Goal: Task Accomplishment & Management: Use online tool/utility

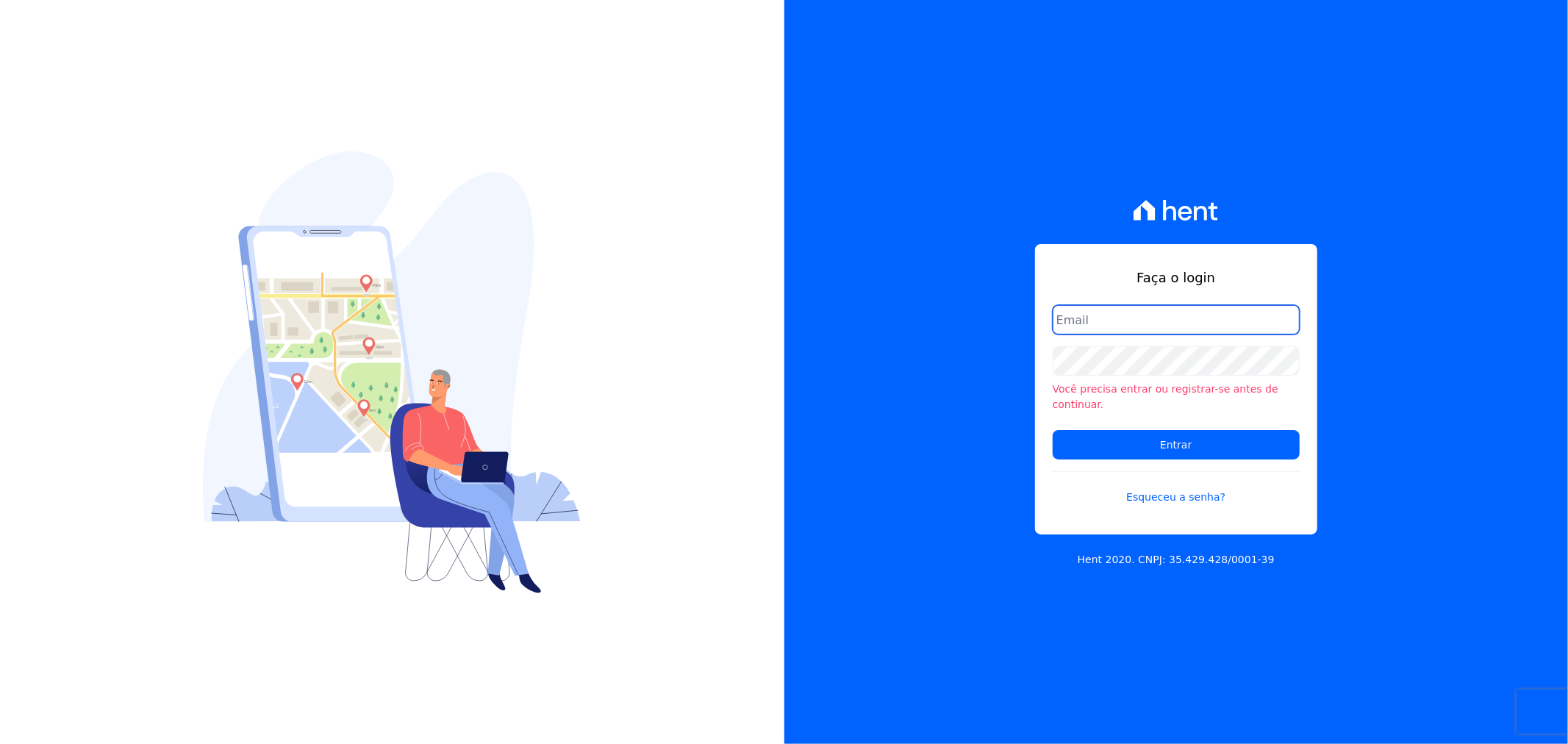
click at [1079, 327] on input "email" at bounding box center [1176, 320] width 247 height 29
type input "gleice.santos@alcanceengenharia.com.br"
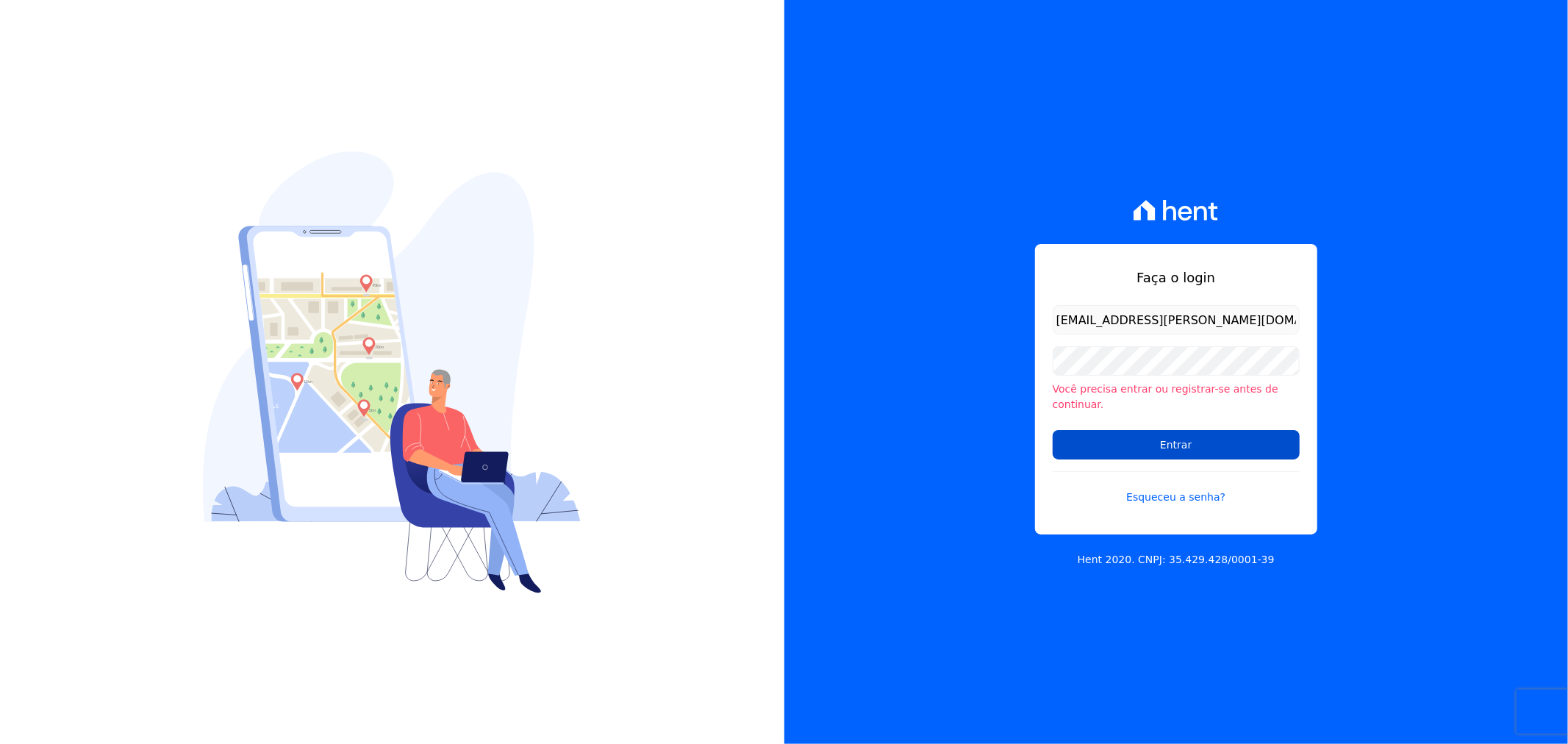
click at [1132, 434] on input "Entrar" at bounding box center [1176, 444] width 247 height 29
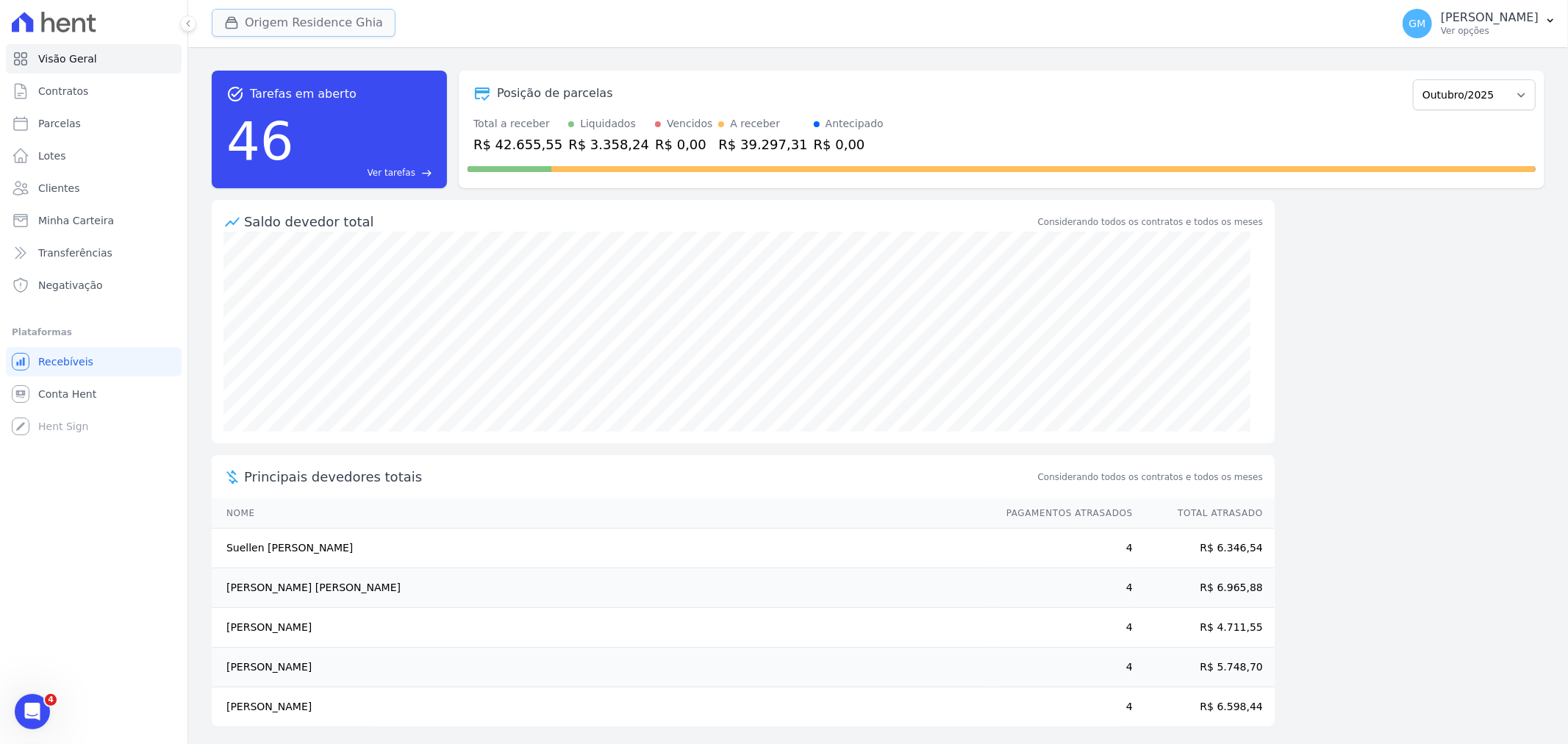
click at [324, 24] on button "Origem Residence Ghia" at bounding box center [303, 22] width 184 height 28
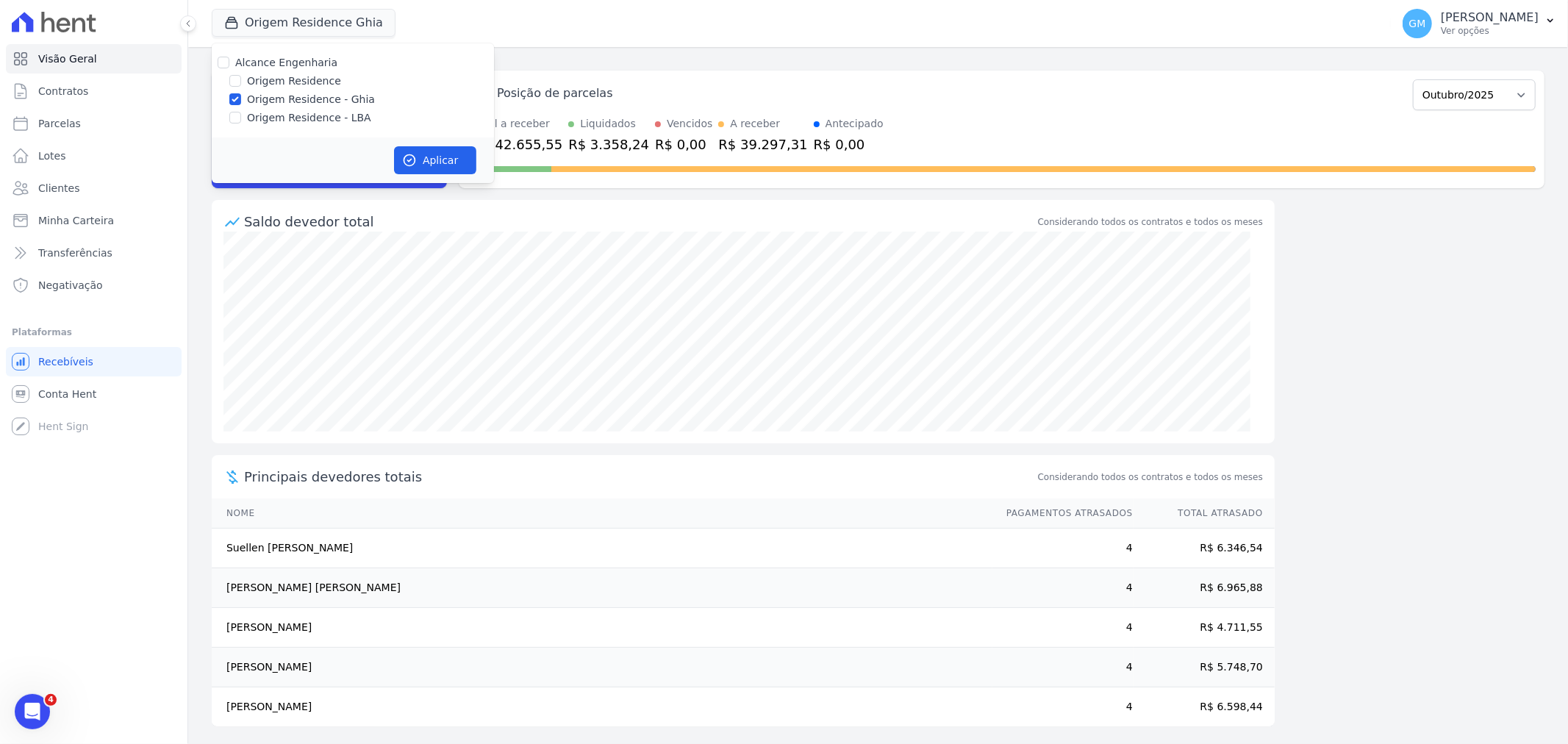
click at [284, 71] on div "Alcance Engenharia Origem Residence Origem Residence - Ghia Origem Residence - …" at bounding box center [352, 91] width 282 height 94
click at [277, 119] on label "Origem Residence - LBA" at bounding box center [309, 118] width 124 height 15
click at [241, 119] on input "Origem Residence - LBA" at bounding box center [235, 118] width 12 height 12
checkbox input "true"
click at [280, 75] on label "Origem Residence" at bounding box center [294, 81] width 94 height 15
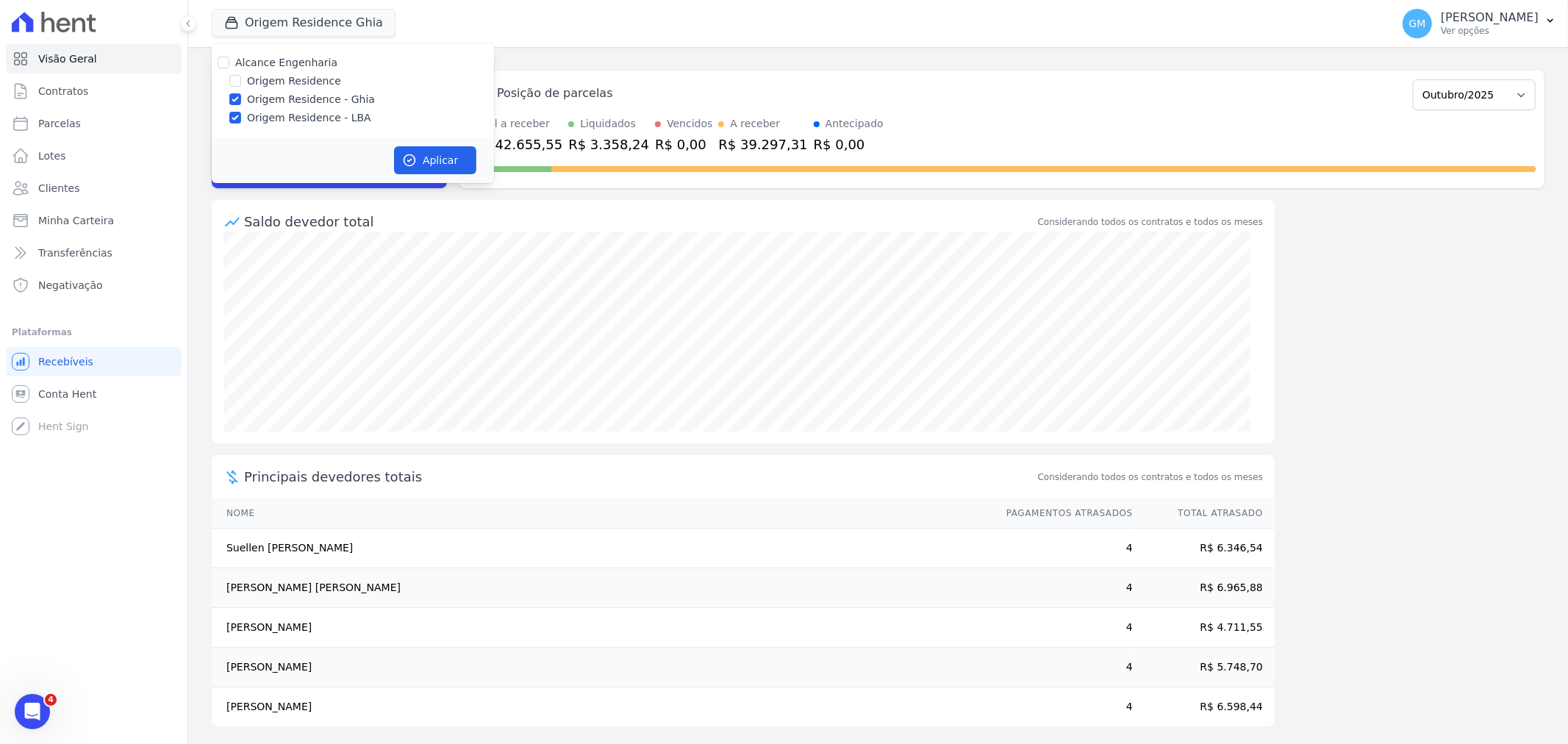
click at [241, 75] on input "Origem Residence" at bounding box center [235, 80] width 12 height 12
checkbox input "true"
click at [446, 162] on button "Aplicar" at bounding box center [436, 160] width 83 height 28
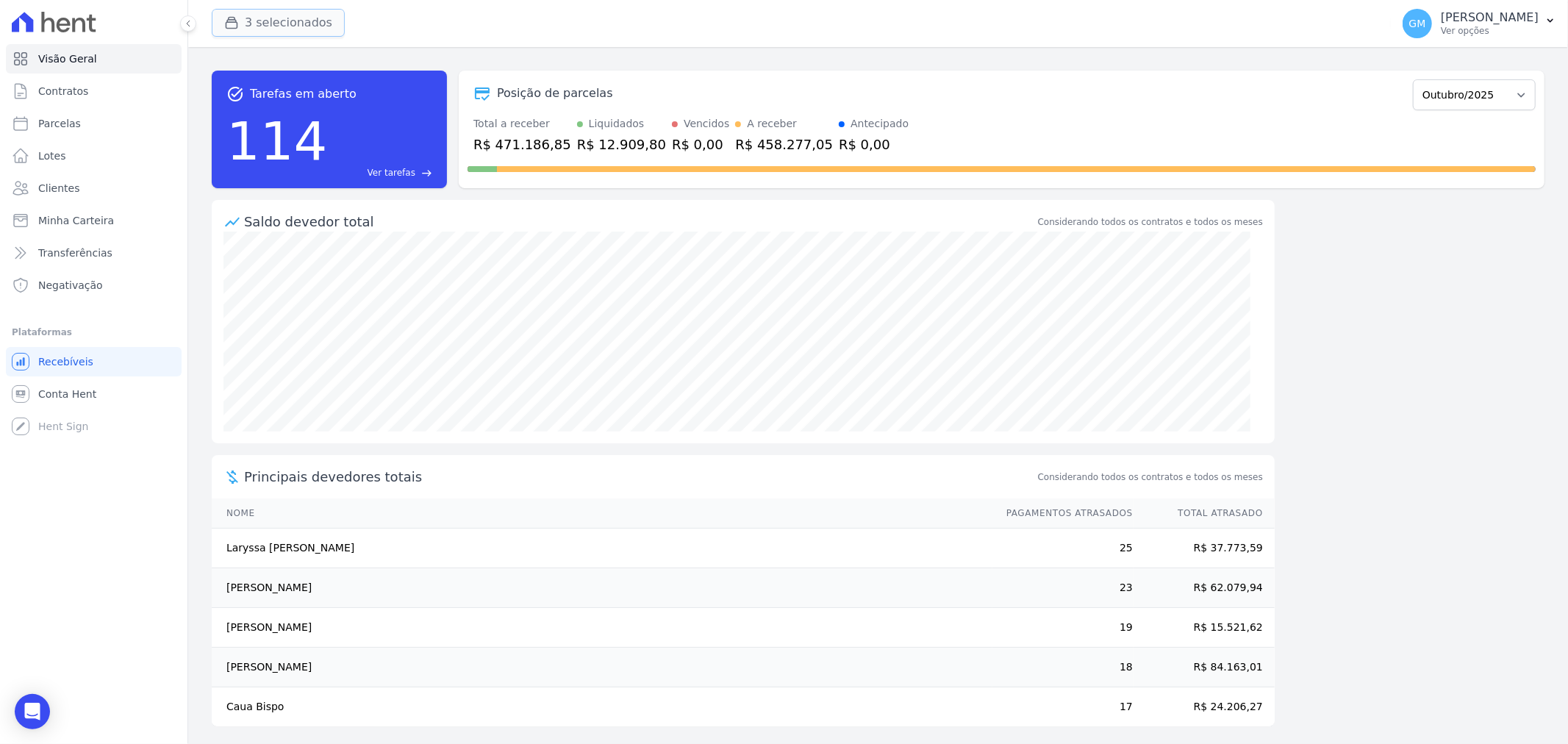
click at [302, 29] on button "3 selecionados" at bounding box center [277, 22] width 133 height 28
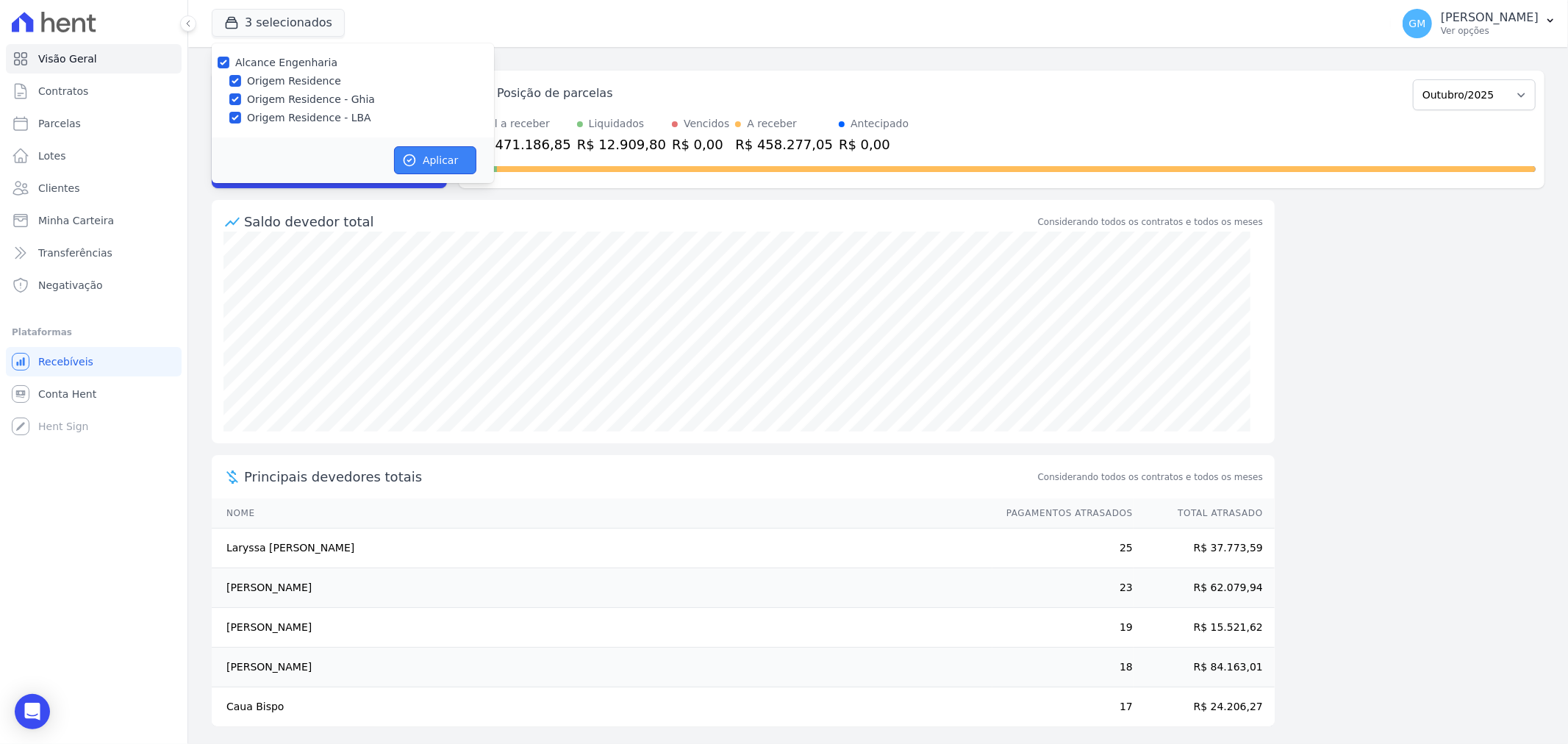
click at [452, 166] on button "Aplicar" at bounding box center [436, 160] width 83 height 28
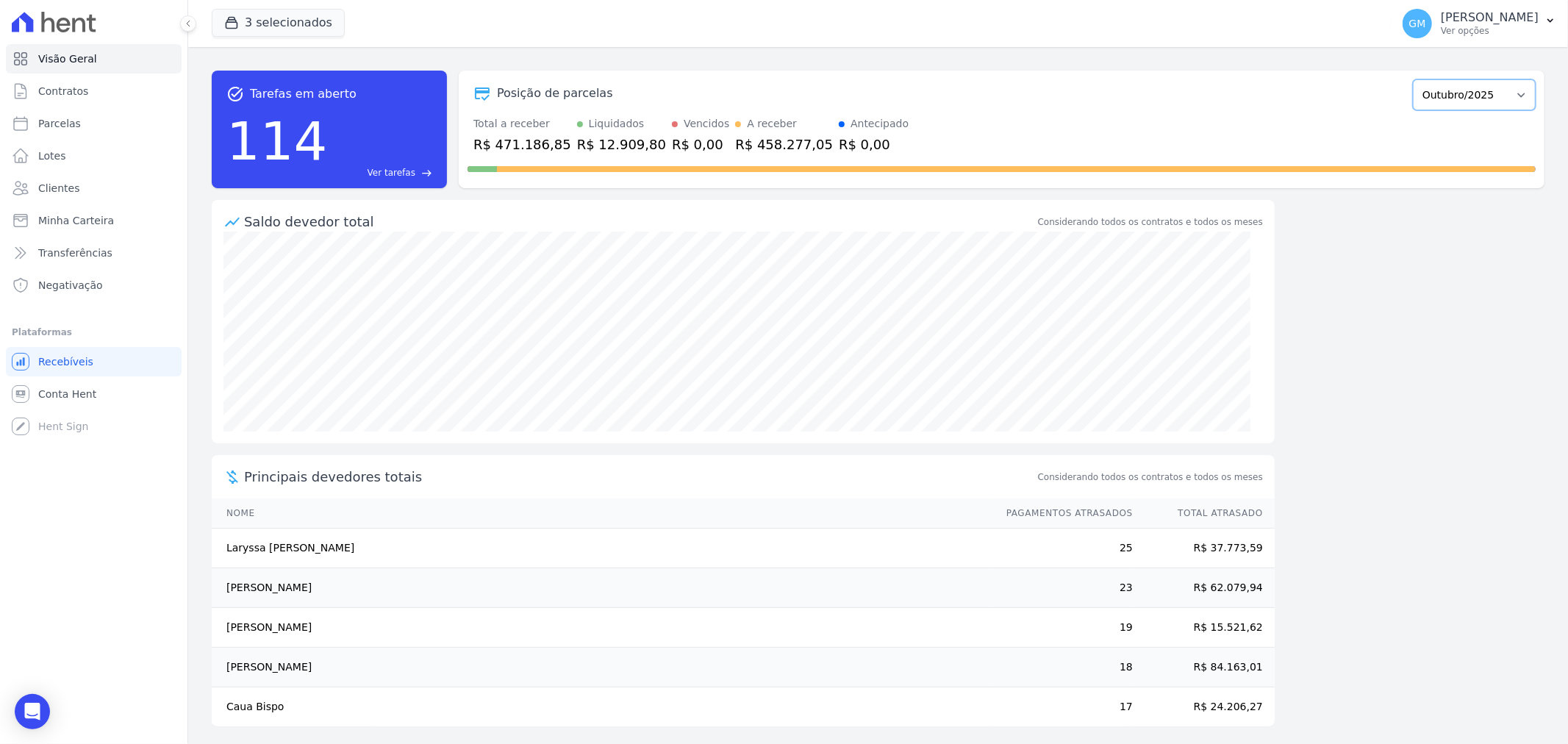
click at [1413, 98] on select "Maio/2023 Junho/2023 Julho/2023 Agosto/2023 Setembro/2023 Outubro/2023 Novembro…" at bounding box center [1474, 95] width 123 height 31
click at [85, 101] on link "Contratos" at bounding box center [93, 91] width 176 height 29
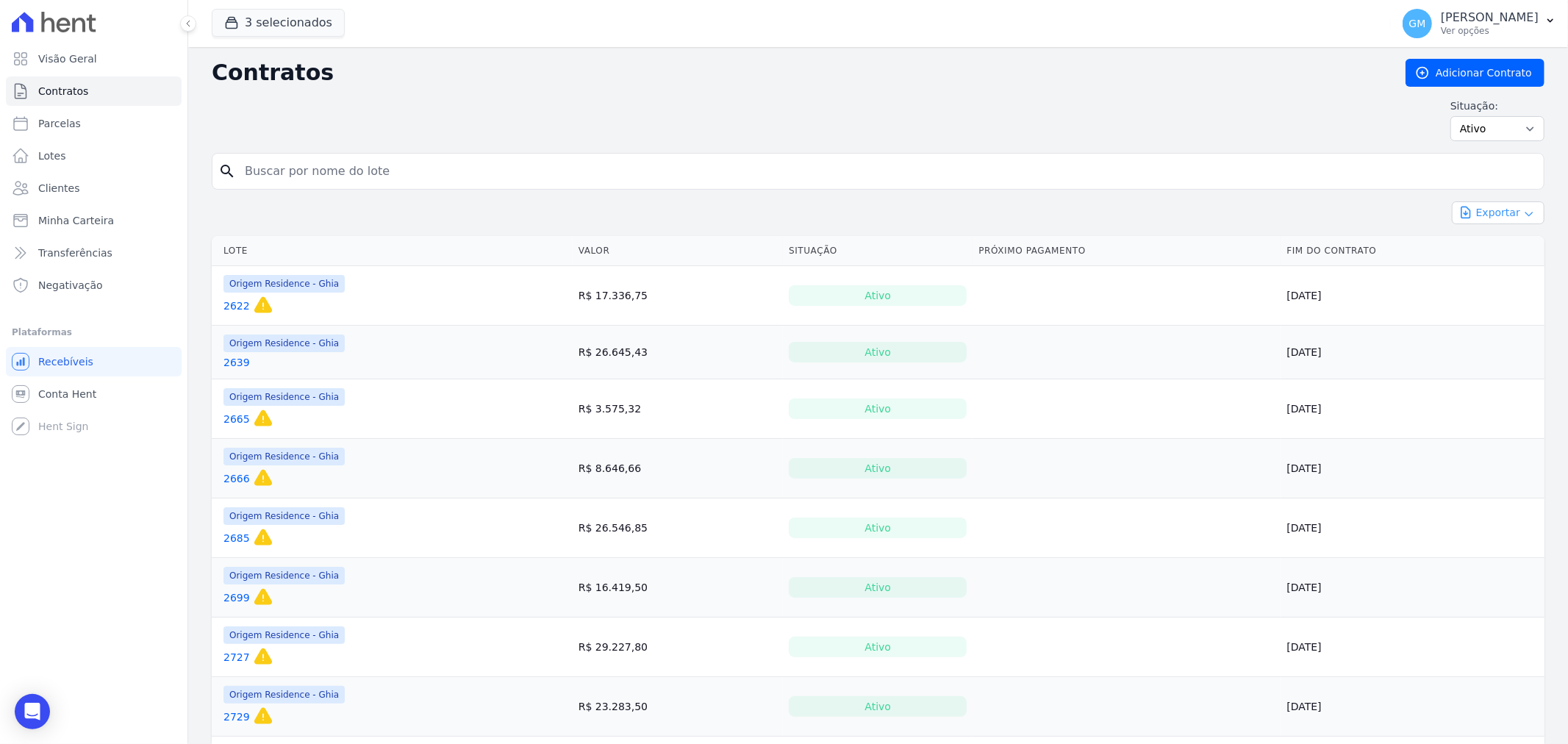
click at [1479, 215] on button "Exportar" at bounding box center [1498, 212] width 93 height 23
click at [57, 64] on span "Visão Geral" at bounding box center [68, 59] width 59 height 15
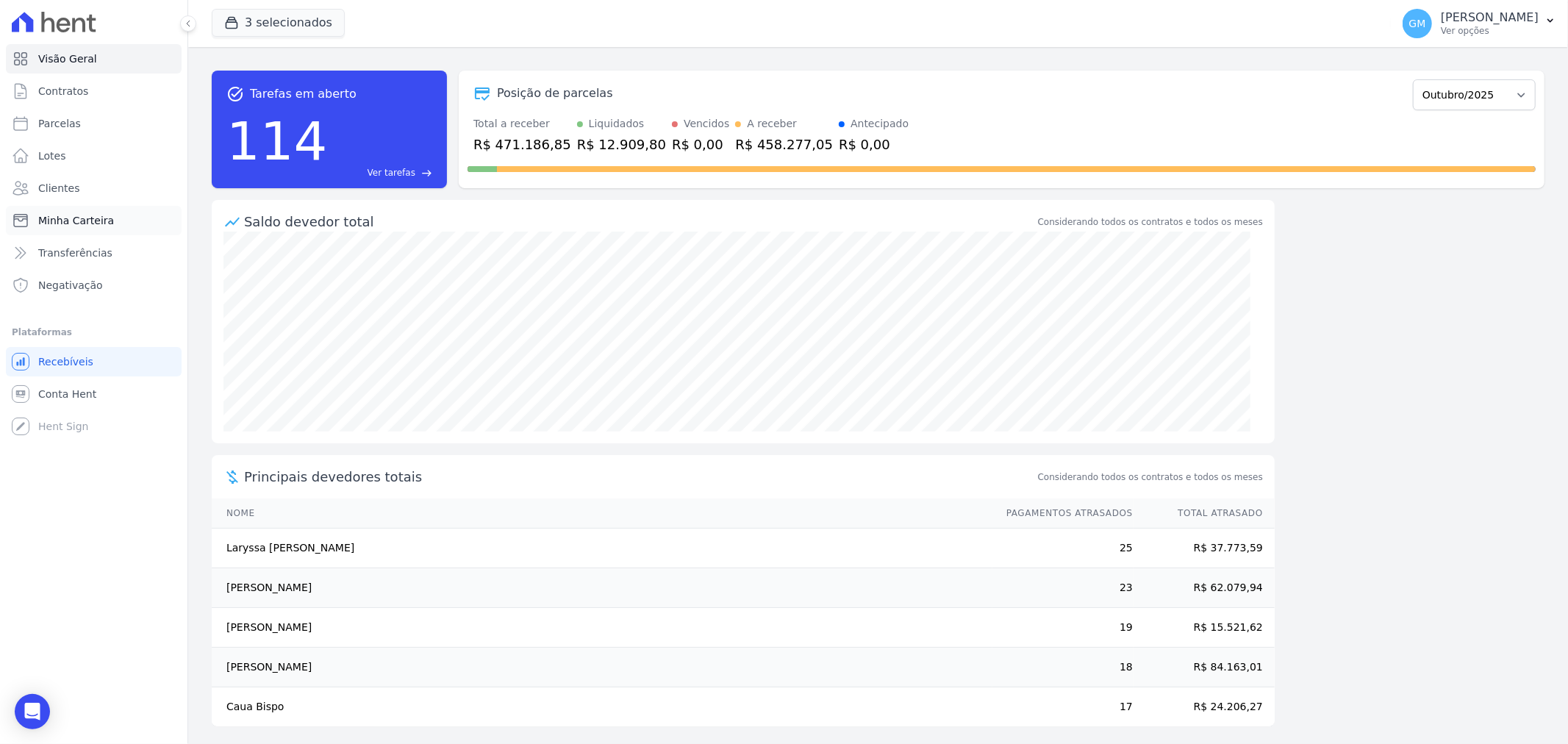
click at [53, 230] on link "Minha Carteira" at bounding box center [93, 220] width 176 height 29
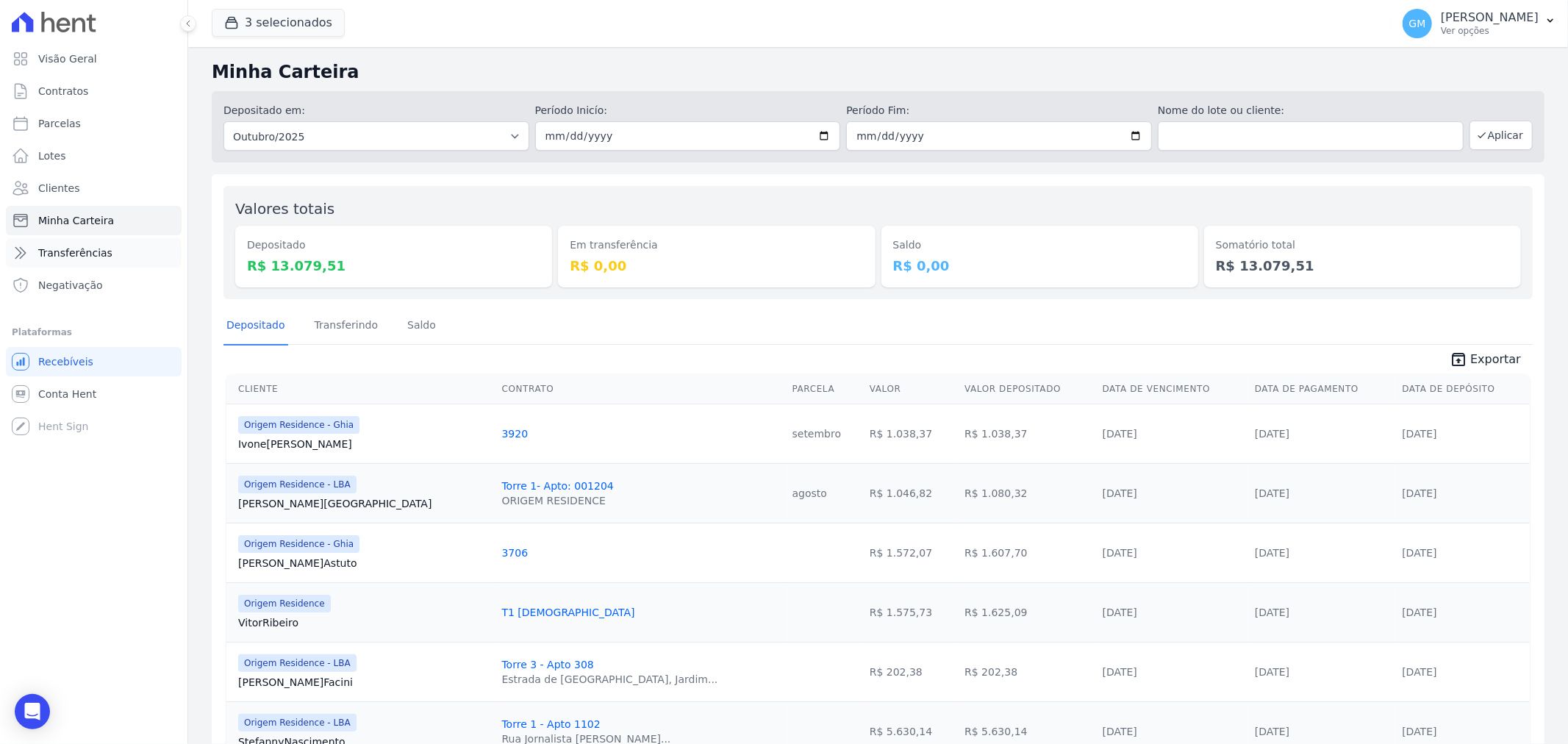
click at [20, 258] on icon at bounding box center [20, 254] width 10 height 11
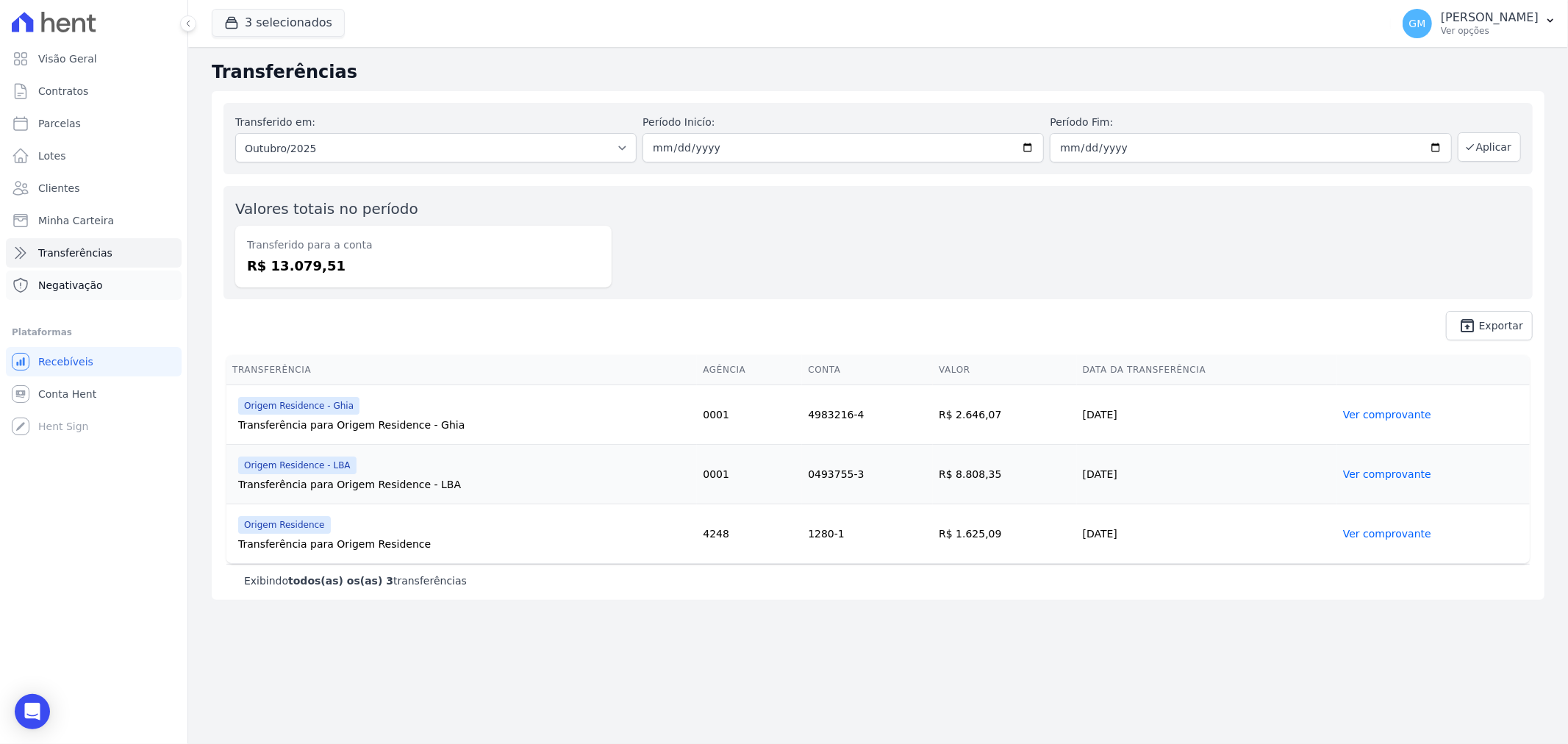
click at [35, 280] on link "Negativação" at bounding box center [93, 285] width 176 height 29
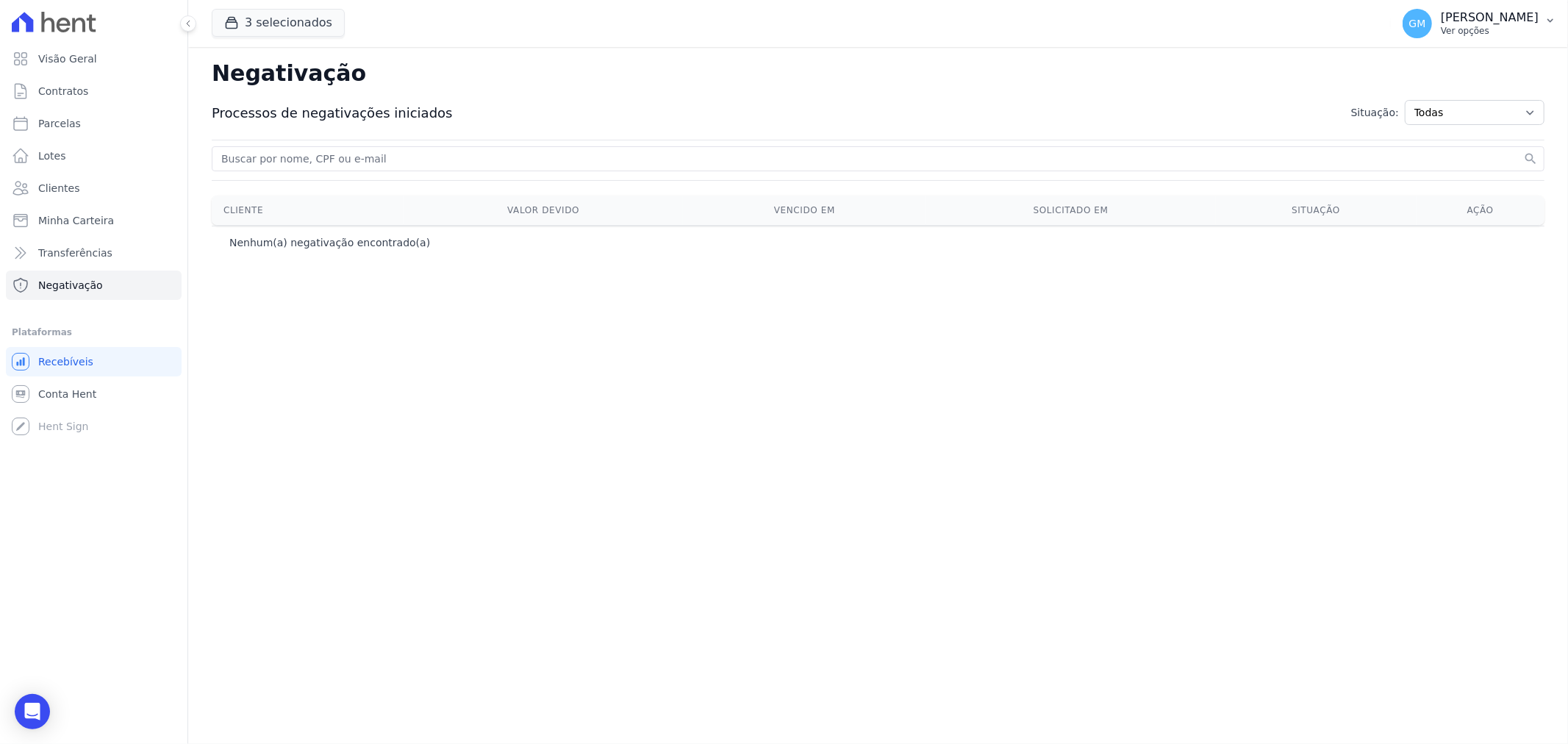
click at [1441, 23] on p "[PERSON_NAME]" at bounding box center [1489, 17] width 98 height 15
click at [1392, 203] on link "Auditoria" at bounding box center [1474, 195] width 188 height 26
click at [72, 255] on span "Transferências" at bounding box center [75, 253] width 74 height 15
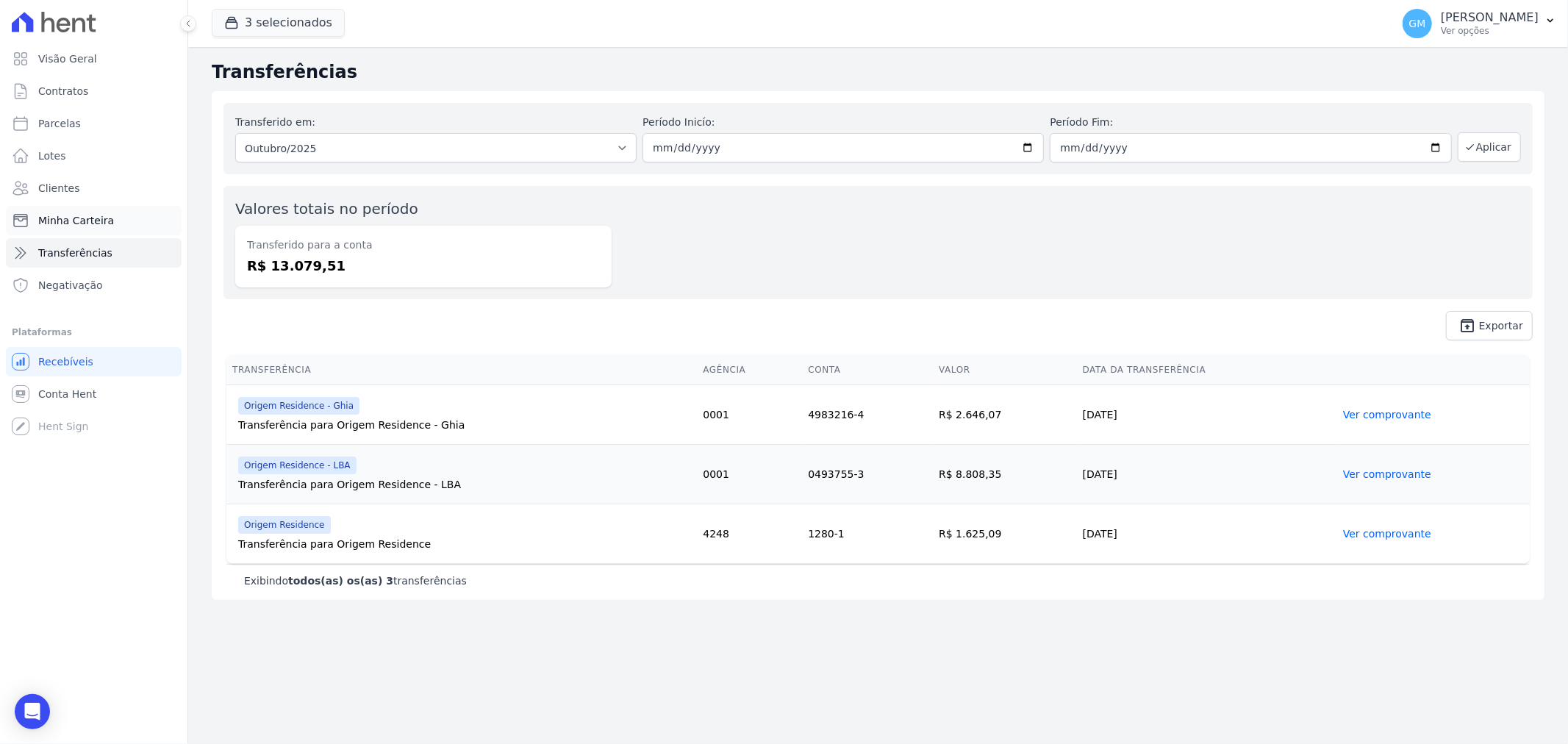
click at [72, 229] on link "Minha Carteira" at bounding box center [93, 220] width 176 height 29
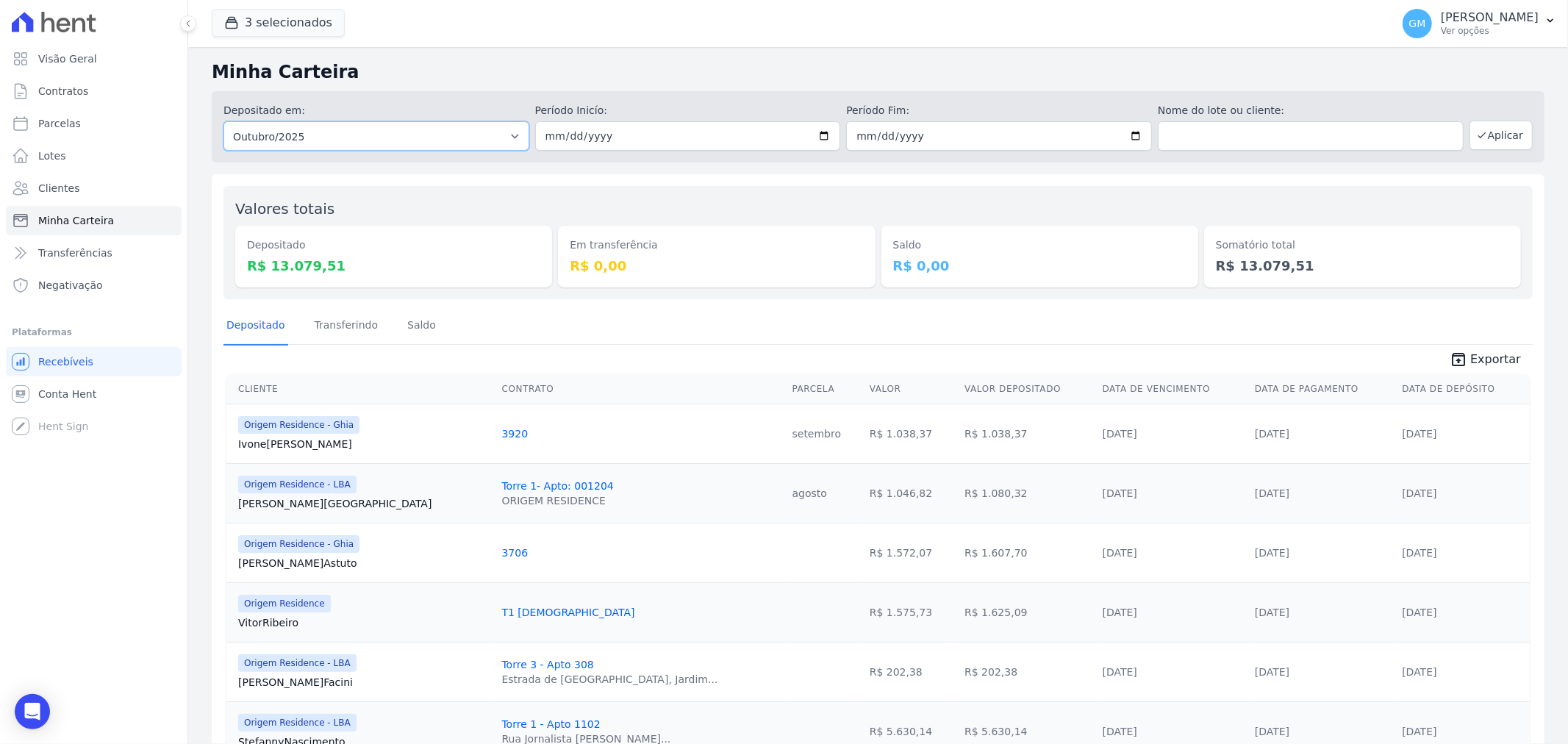
click at [493, 144] on select "Todos os meses Maio/2023 Junho/2023 Julho/2023 Agosto/2023 Setembro/2023 Outubr…" at bounding box center [376, 136] width 306 height 29
select select "all"
click at [223, 122] on select "Todos os meses Maio/2023 Junho/2023 Julho/2023 Agosto/2023 Setembro/2023 Outubr…" at bounding box center [376, 136] width 306 height 29
click at [1469, 142] on button "Aplicar" at bounding box center [1501, 135] width 64 height 29
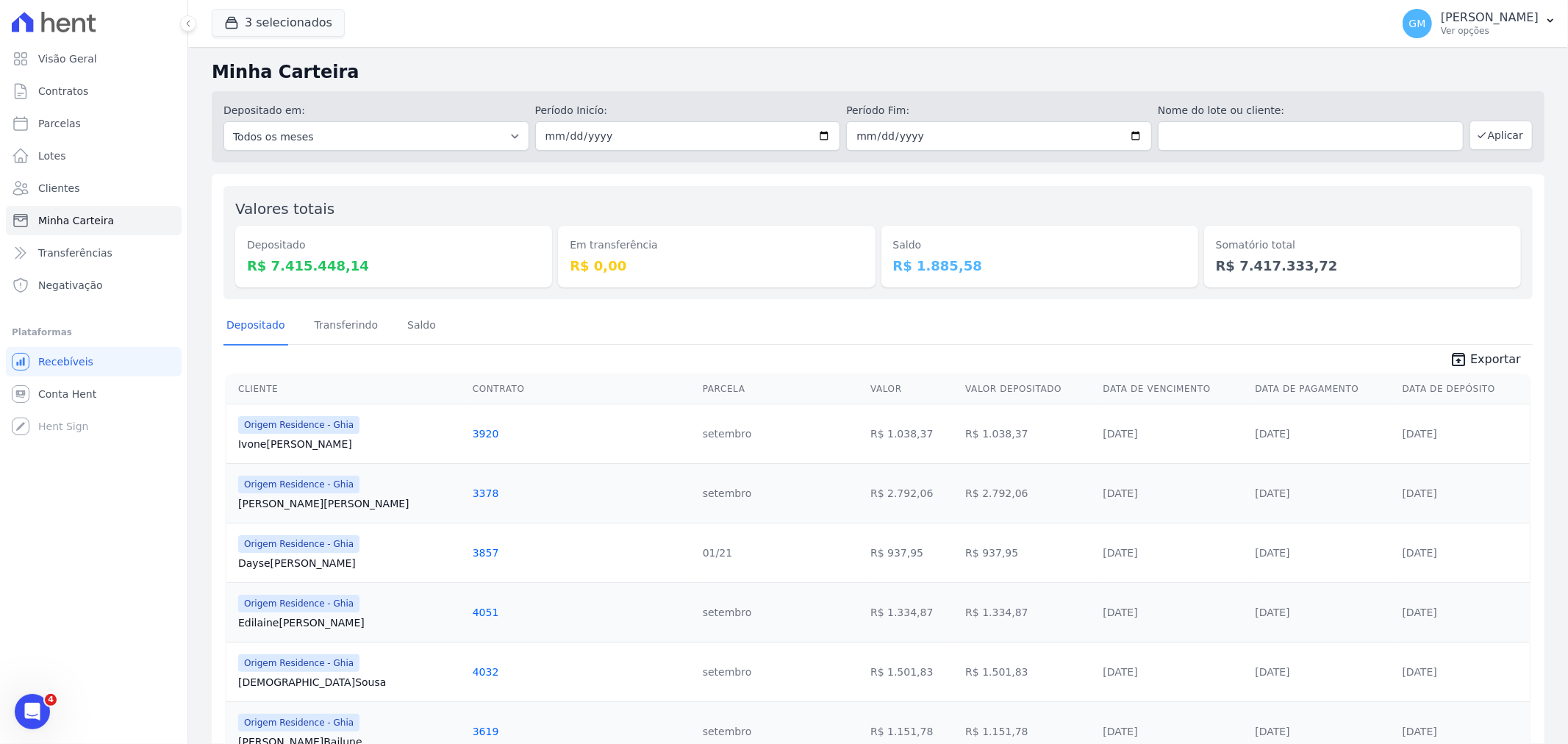
drag, startPoint x: 1223, startPoint y: 256, endPoint x: 1363, endPoint y: 265, distance: 140.3
click at [1339, 274] on dd "R$ 7.417.333,72" at bounding box center [1362, 265] width 293 height 20
click at [1369, 258] on dd "R$ 7.417.333,72" at bounding box center [1362, 265] width 293 height 20
click at [744, 134] on input "2022-03-01" at bounding box center [688, 136] width 306 height 29
click at [1470, 358] on span "Exportar" at bounding box center [1496, 359] width 51 height 17
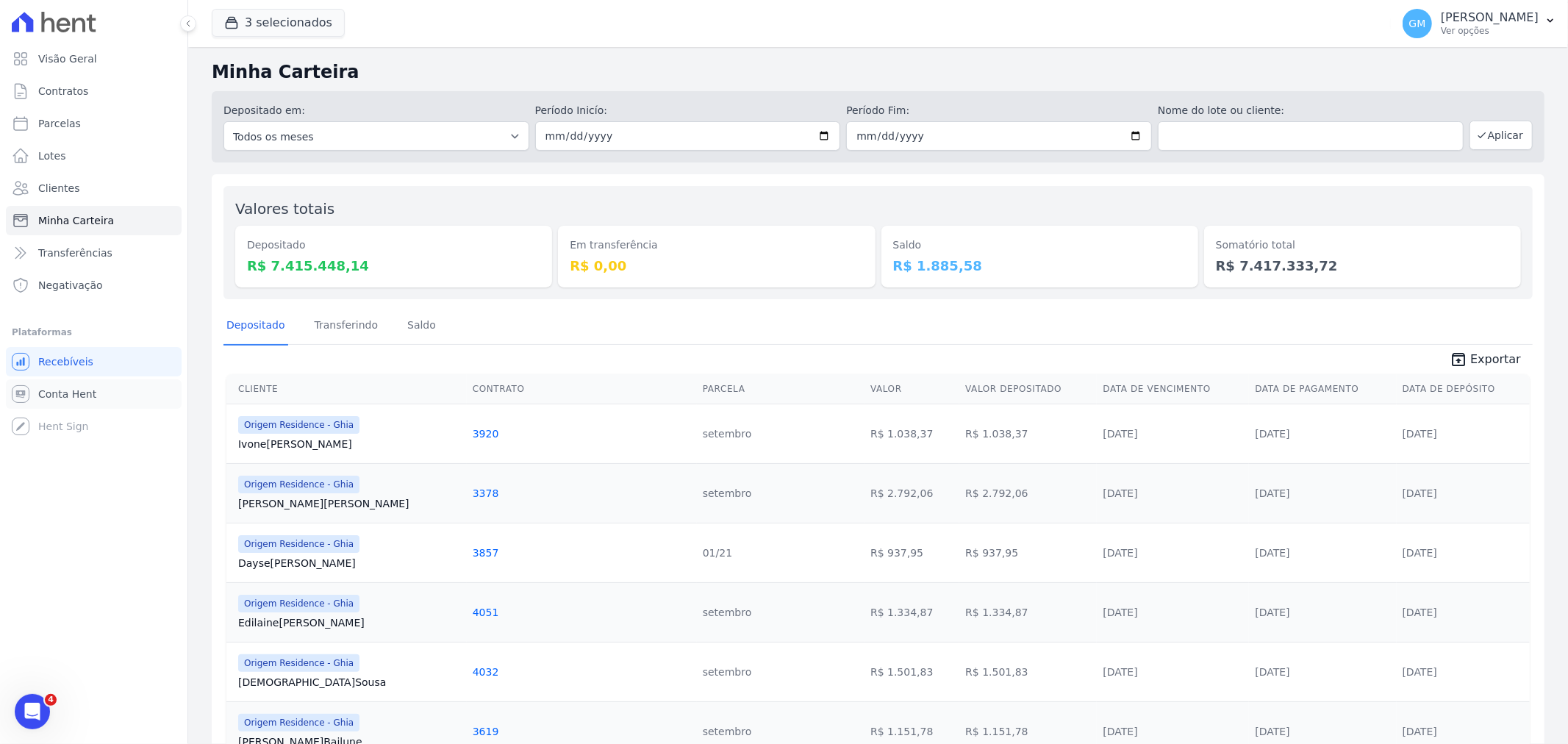
drag, startPoint x: 78, startPoint y: 401, endPoint x: 78, endPoint y: 432, distance: 31.0
click at [78, 401] on link "Conta Hent" at bounding box center [93, 393] width 176 height 29
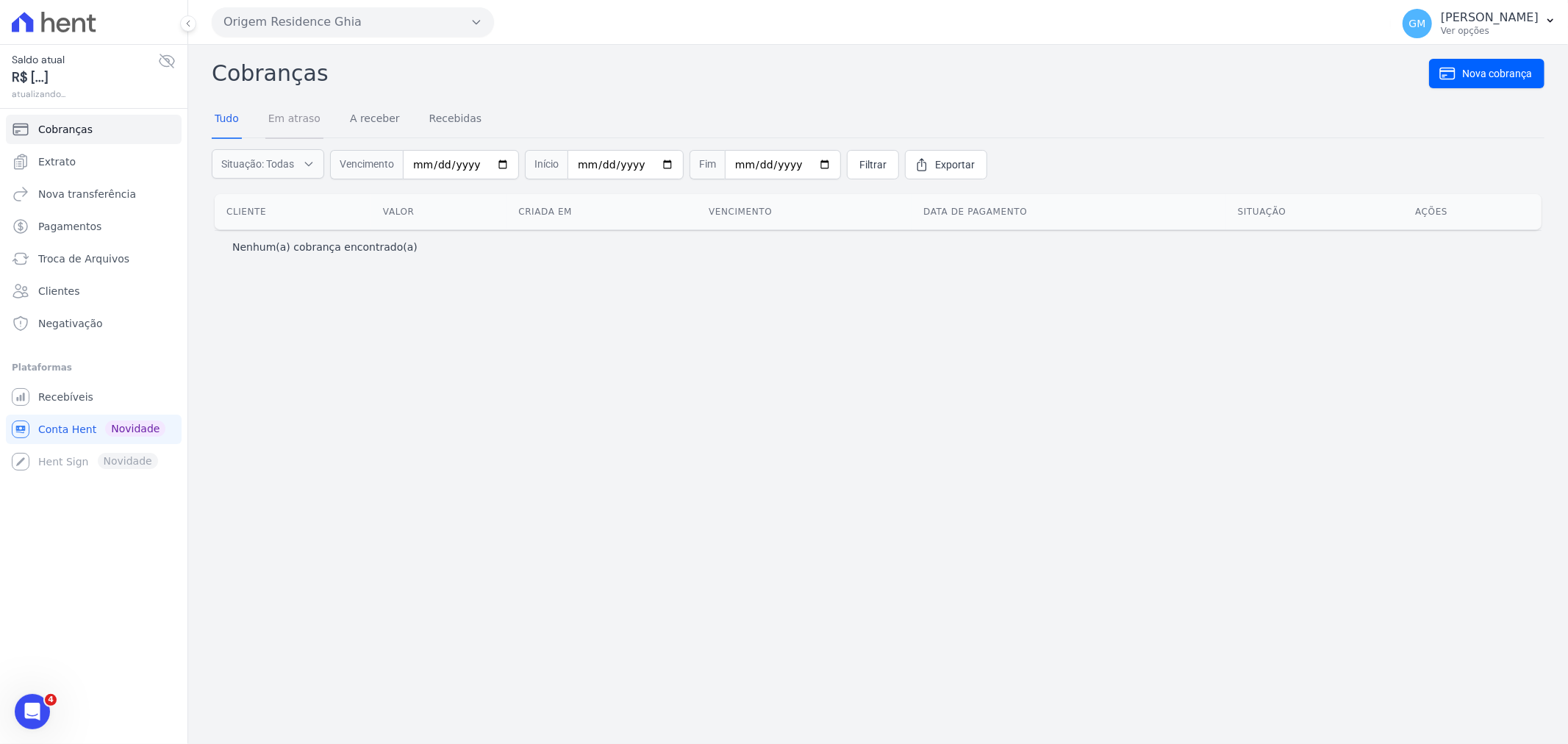
click at [276, 115] on link "Em atraso" at bounding box center [294, 120] width 58 height 38
click at [379, 119] on link "A receber" at bounding box center [375, 120] width 56 height 38
click at [378, 161] on input "date" at bounding box center [343, 165] width 116 height 29
click at [354, 162] on input "date" at bounding box center [343, 165] width 116 height 29
click at [295, 163] on input "date" at bounding box center [343, 165] width 116 height 29
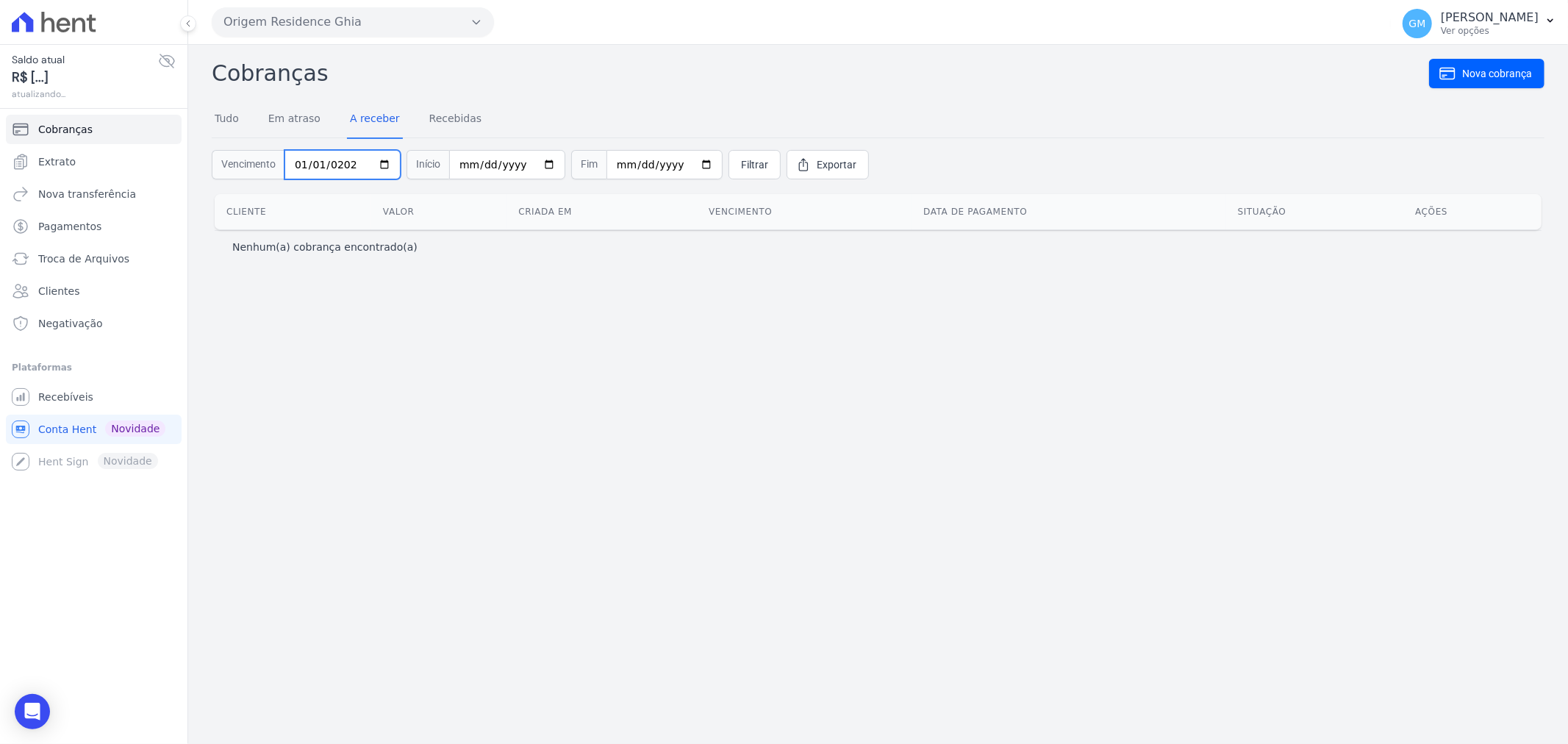
type input "2022-01-01"
click at [470, 162] on input "date" at bounding box center [507, 165] width 116 height 29
click at [508, 189] on div "Cliente Valor Criada em Vencimento Data de pagamento Situação Ações" at bounding box center [878, 212] width 1374 height 48
click at [460, 170] on input "date" at bounding box center [507, 165] width 116 height 29
type input "2022-01-01"
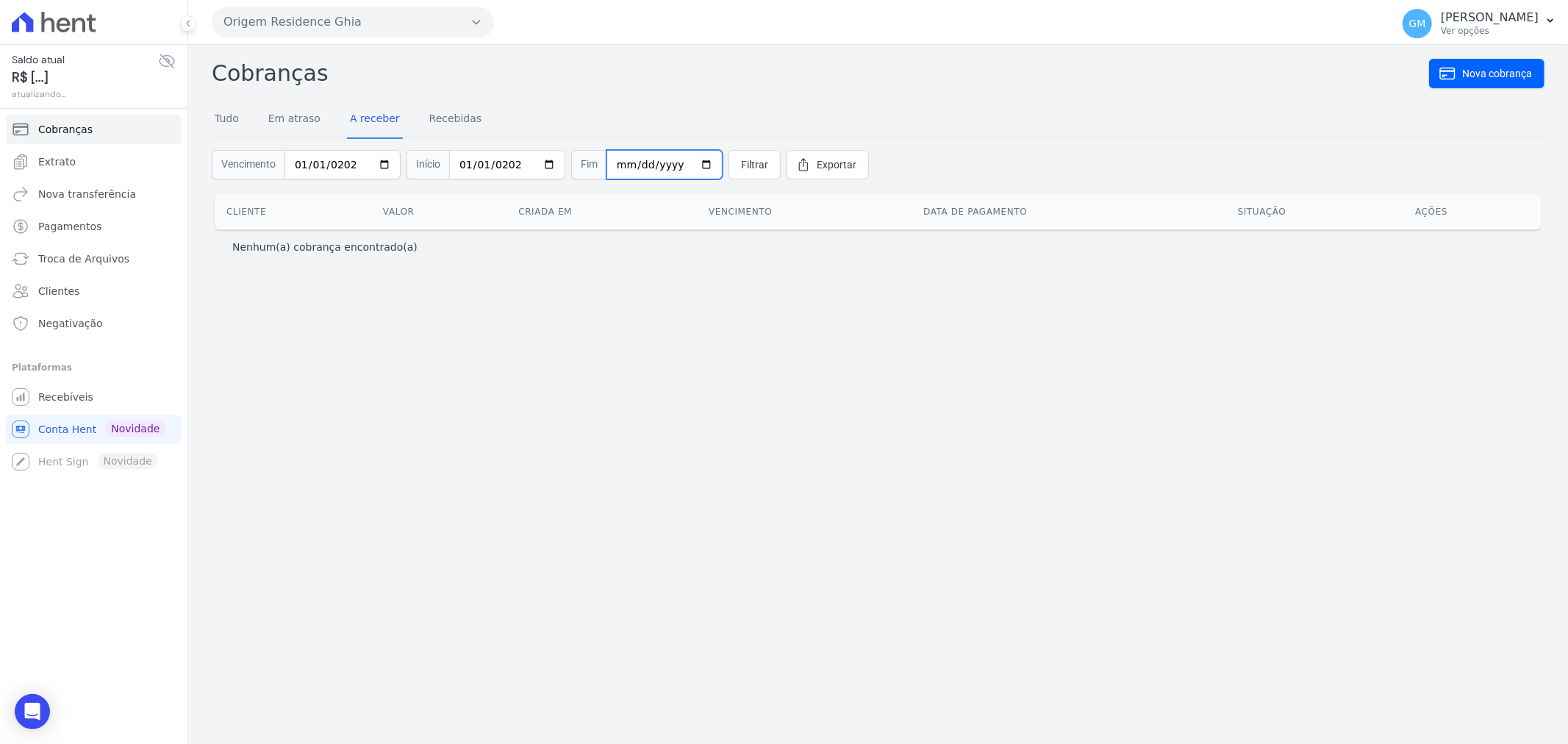
click at [606, 163] on input "date" at bounding box center [664, 165] width 116 height 29
type input "0202-12-31"
type input "30203-12-31"
type input "2030-12-31"
click at [729, 176] on link "Filtrar" at bounding box center [755, 165] width 52 height 29
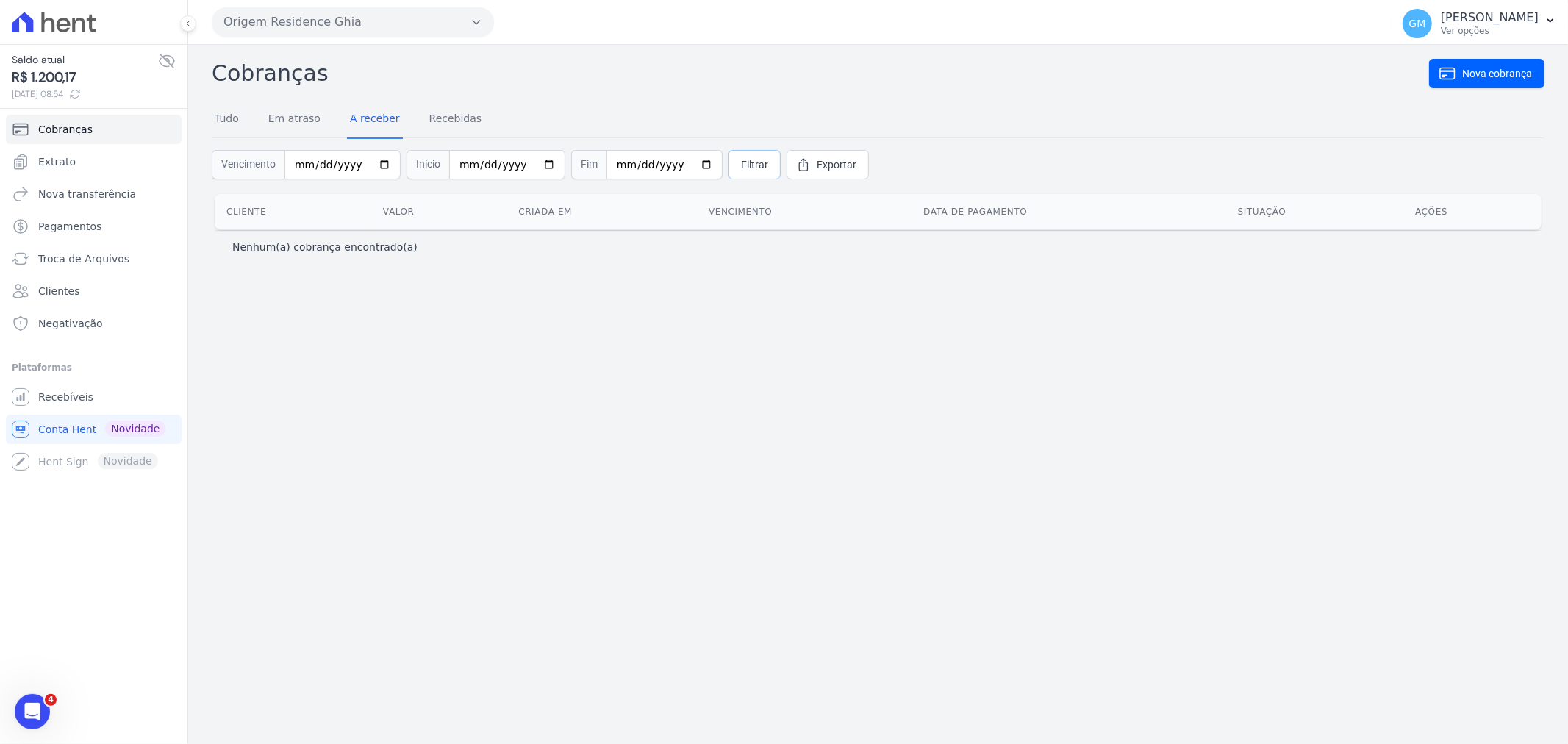
click at [741, 166] on span "Filtrar" at bounding box center [755, 165] width 27 height 15
click at [444, 113] on link "Recebidas" at bounding box center [456, 120] width 59 height 38
click at [74, 162] on link "Extrato" at bounding box center [93, 161] width 176 height 29
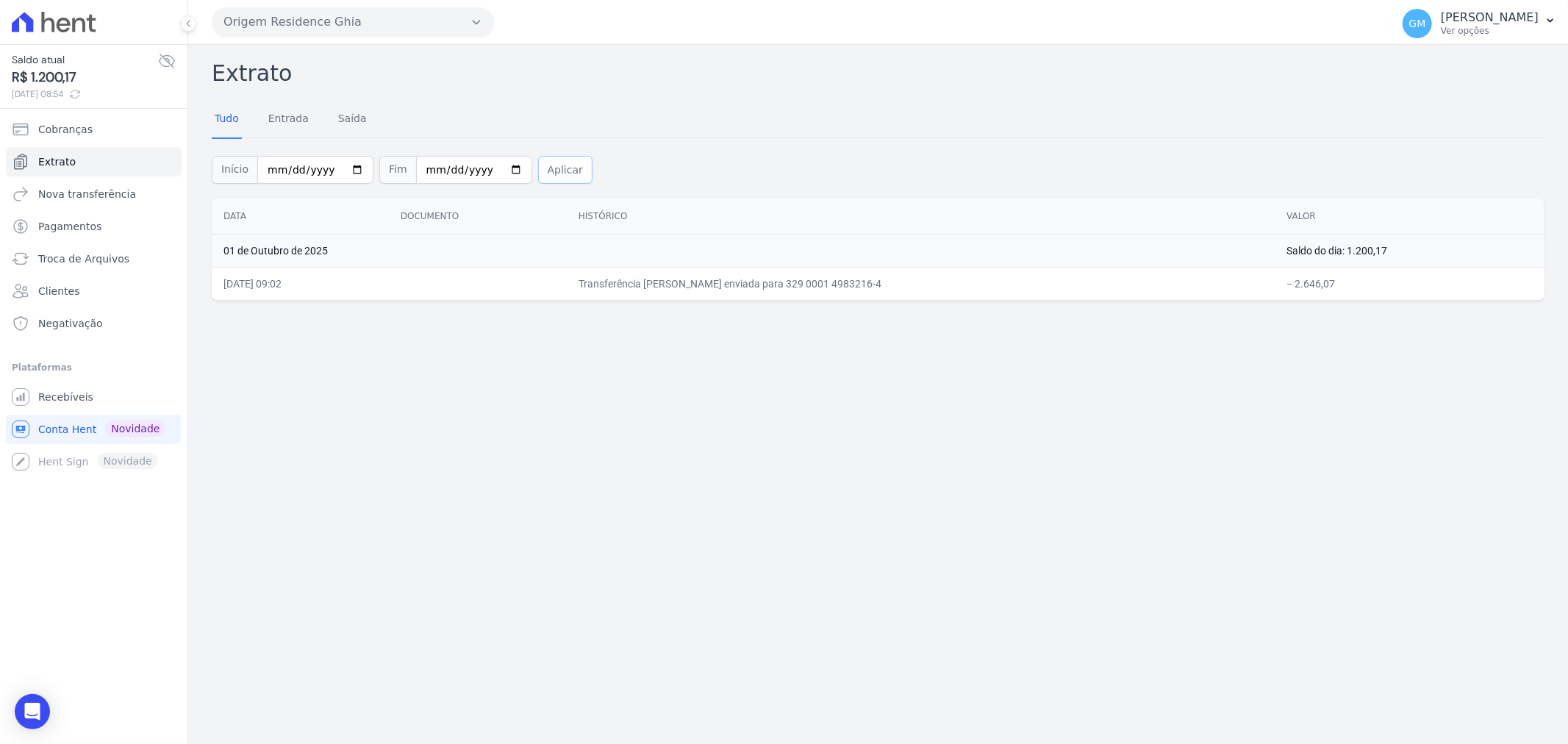
click at [538, 172] on button "Aplicar" at bounding box center [565, 169] width 54 height 28
click at [349, 171] on input "[DATE]" at bounding box center [316, 169] width 116 height 28
type input "[DATE]"
click at [556, 172] on button "Aplicar" at bounding box center [565, 169] width 54 height 28
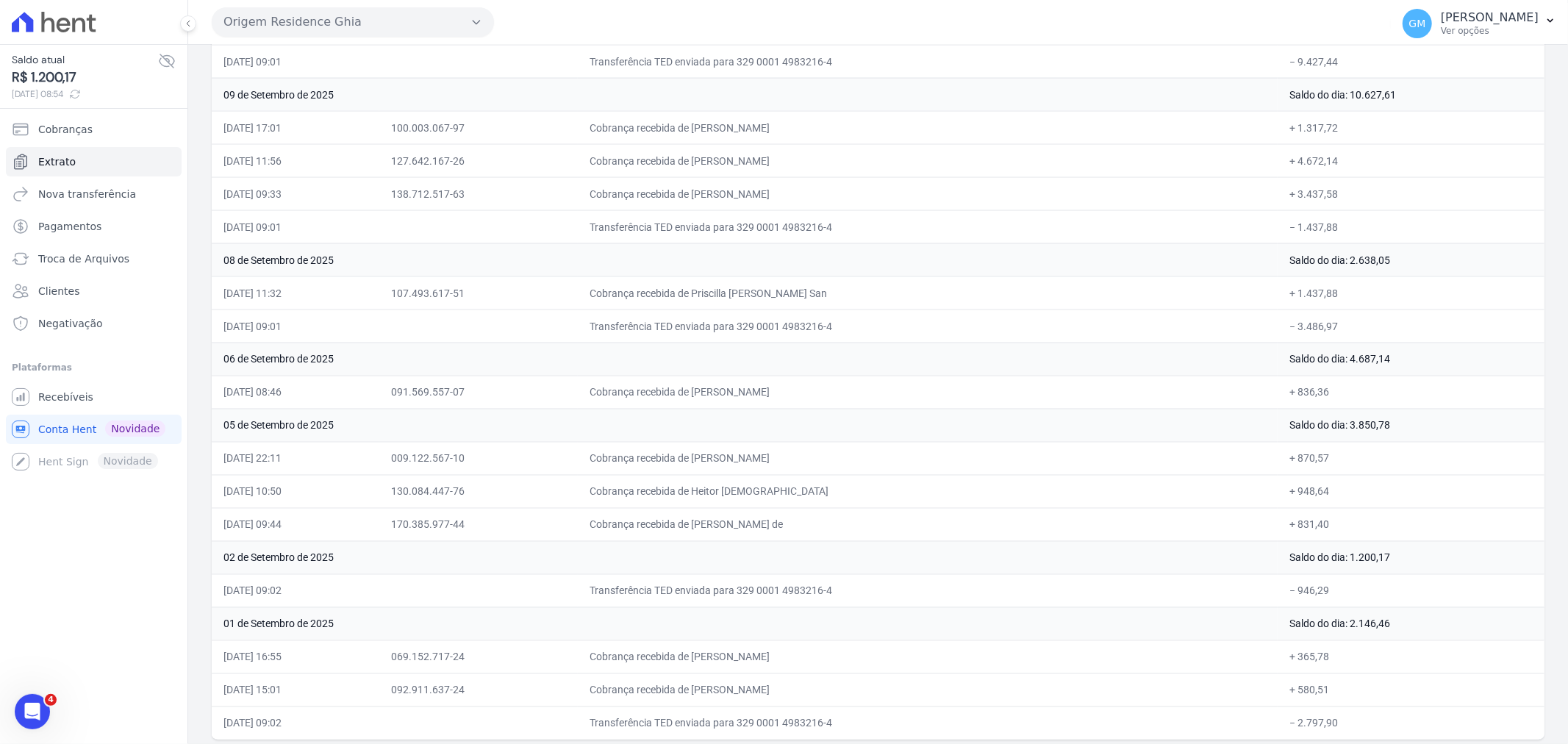
scroll to position [2055, 0]
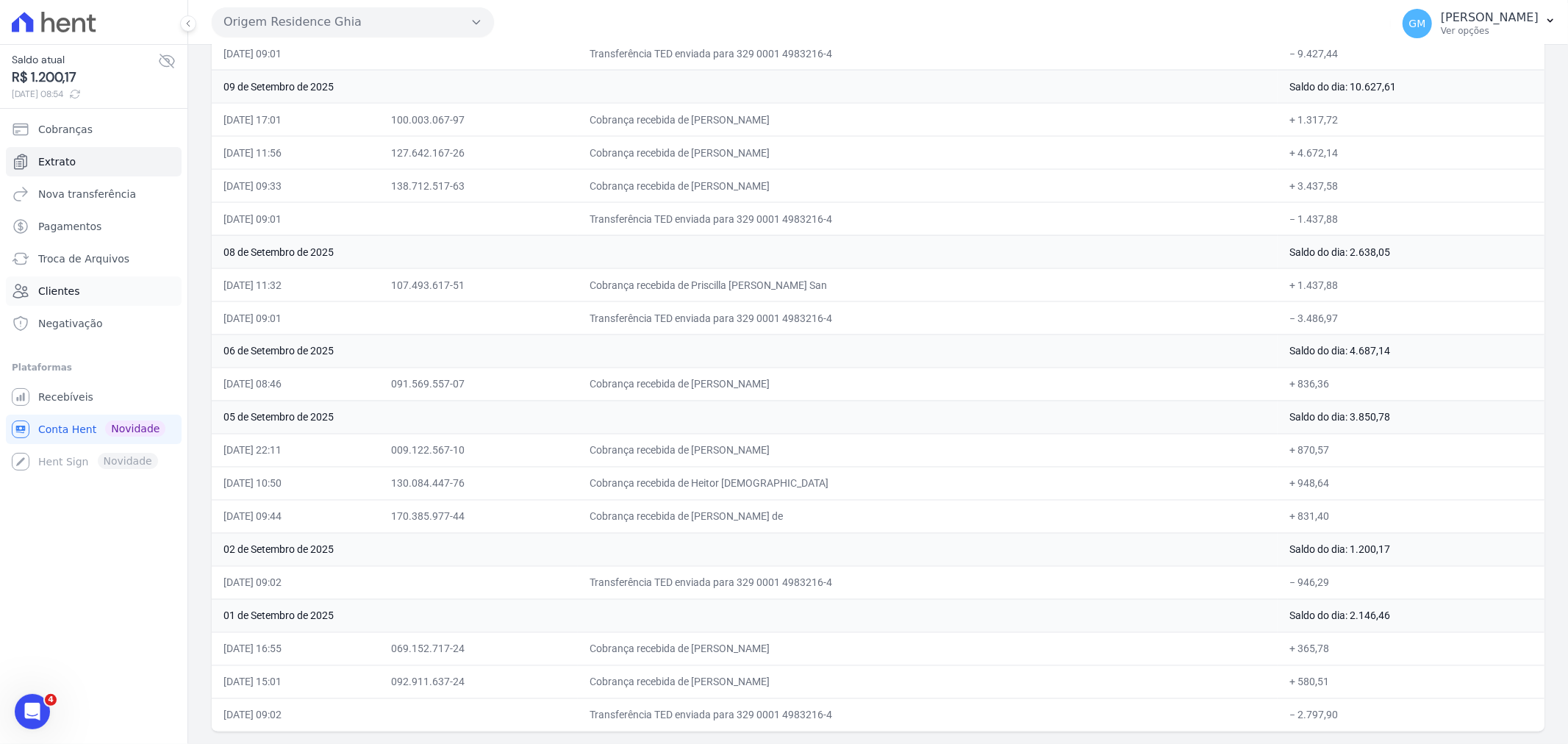
click at [67, 304] on link "Clientes" at bounding box center [93, 291] width 176 height 29
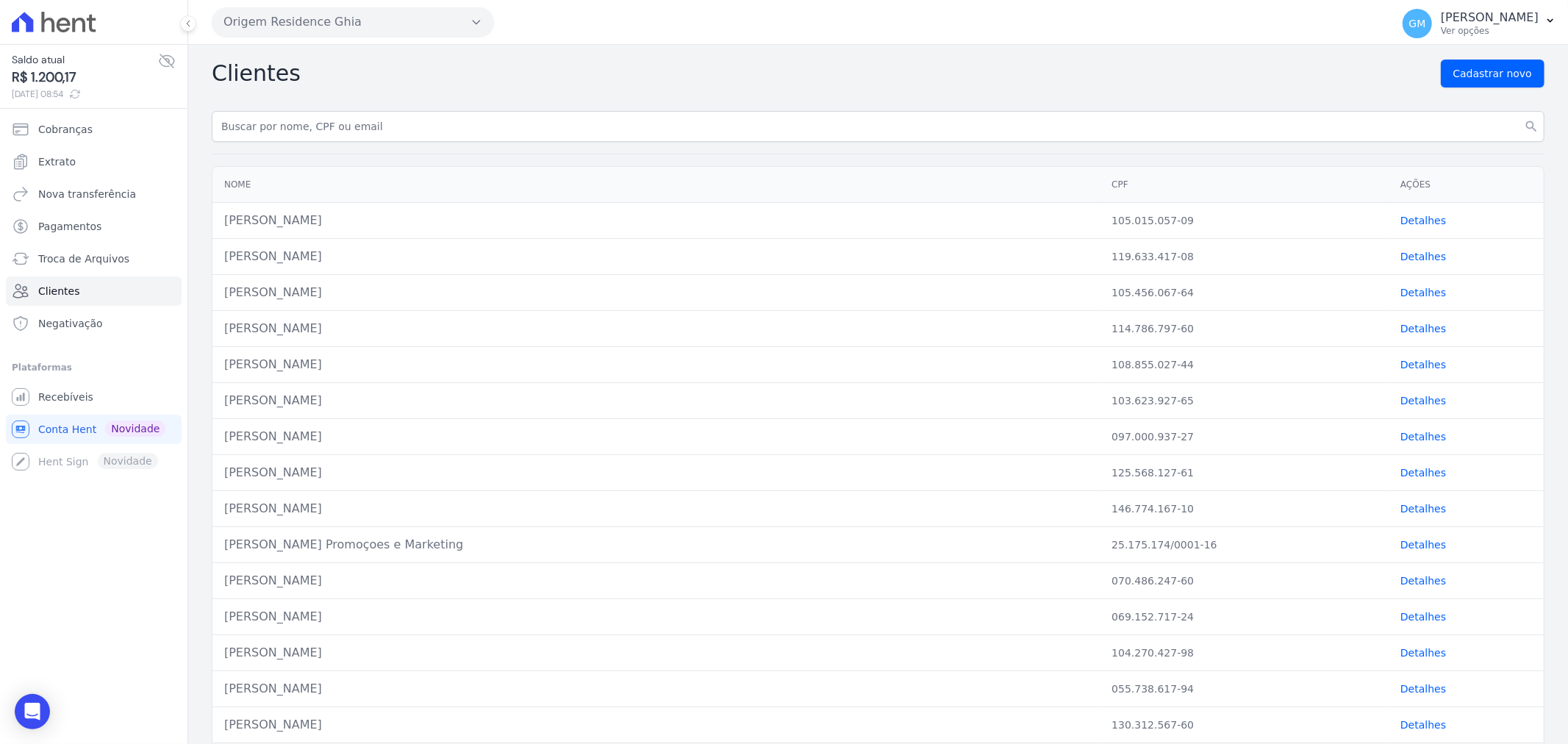
click at [1400, 215] on link "Detalhes" at bounding box center [1423, 220] width 45 height 12
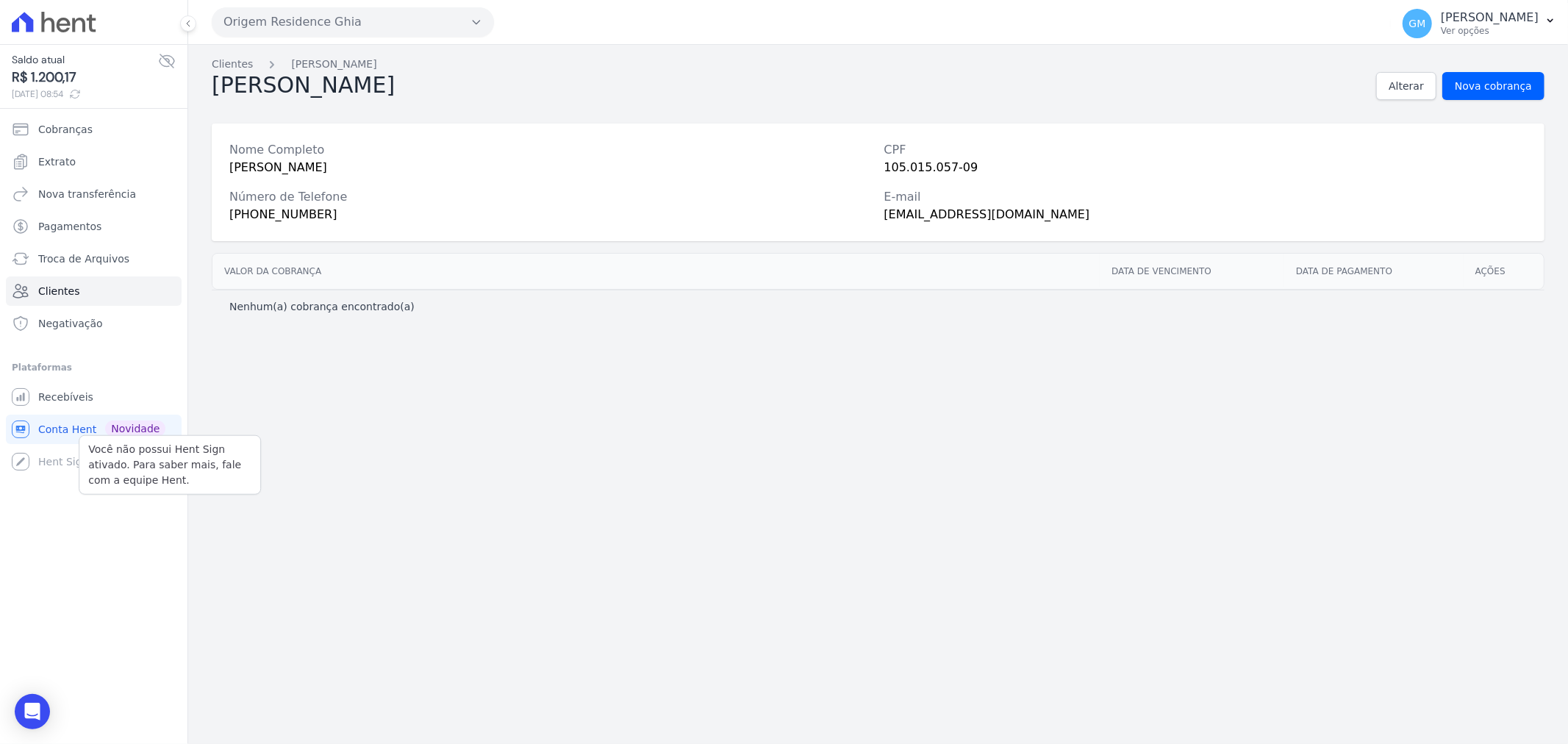
click at [59, 464] on div "Você não possui Hent Sign ativado. Para saber mais, fale com a equipe Hent. Hen…" at bounding box center [93, 462] width 176 height 29
click at [72, 401] on span "Recebíveis" at bounding box center [65, 397] width 55 height 15
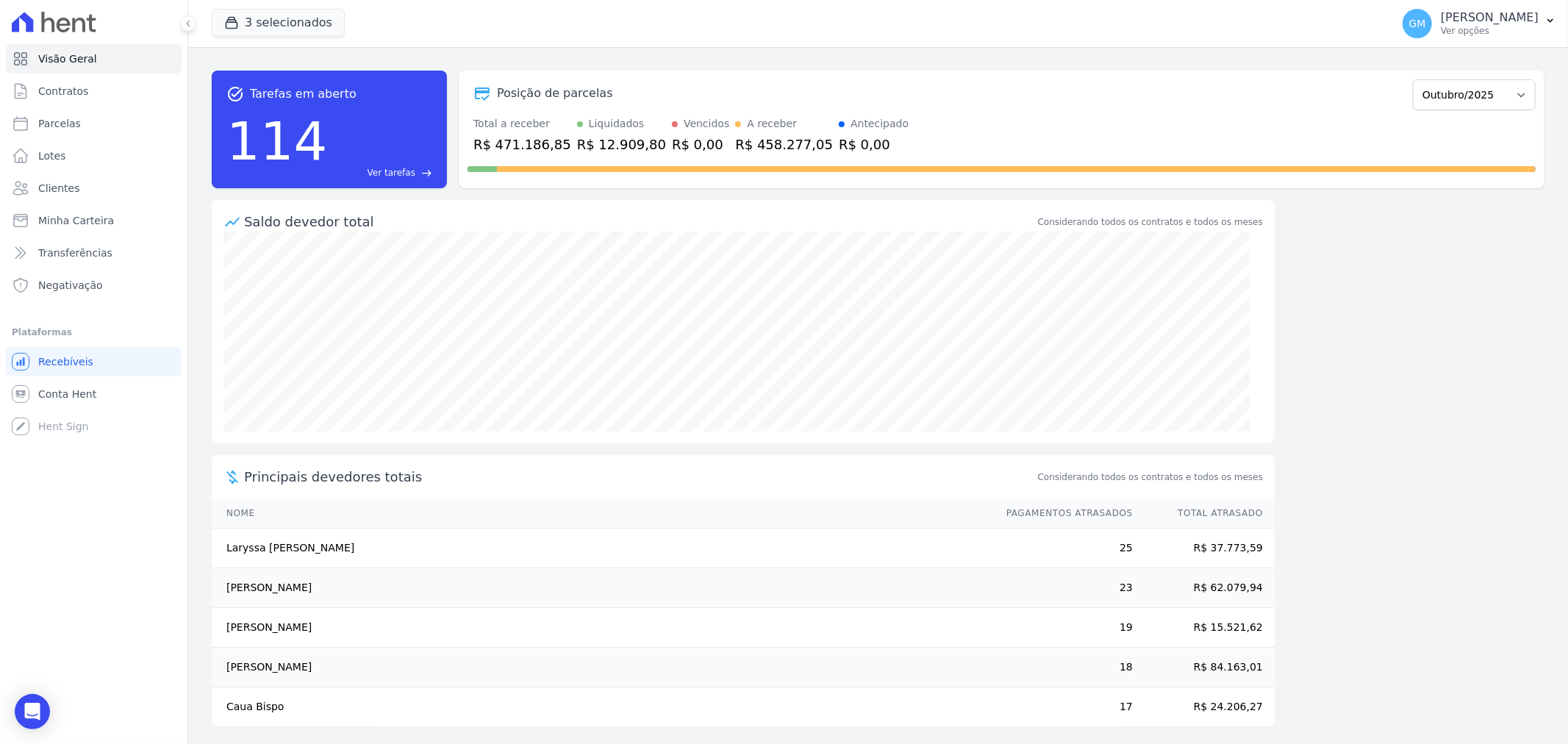
click at [386, 149] on div "114 Ver tarefas east" at bounding box center [329, 141] width 206 height 76
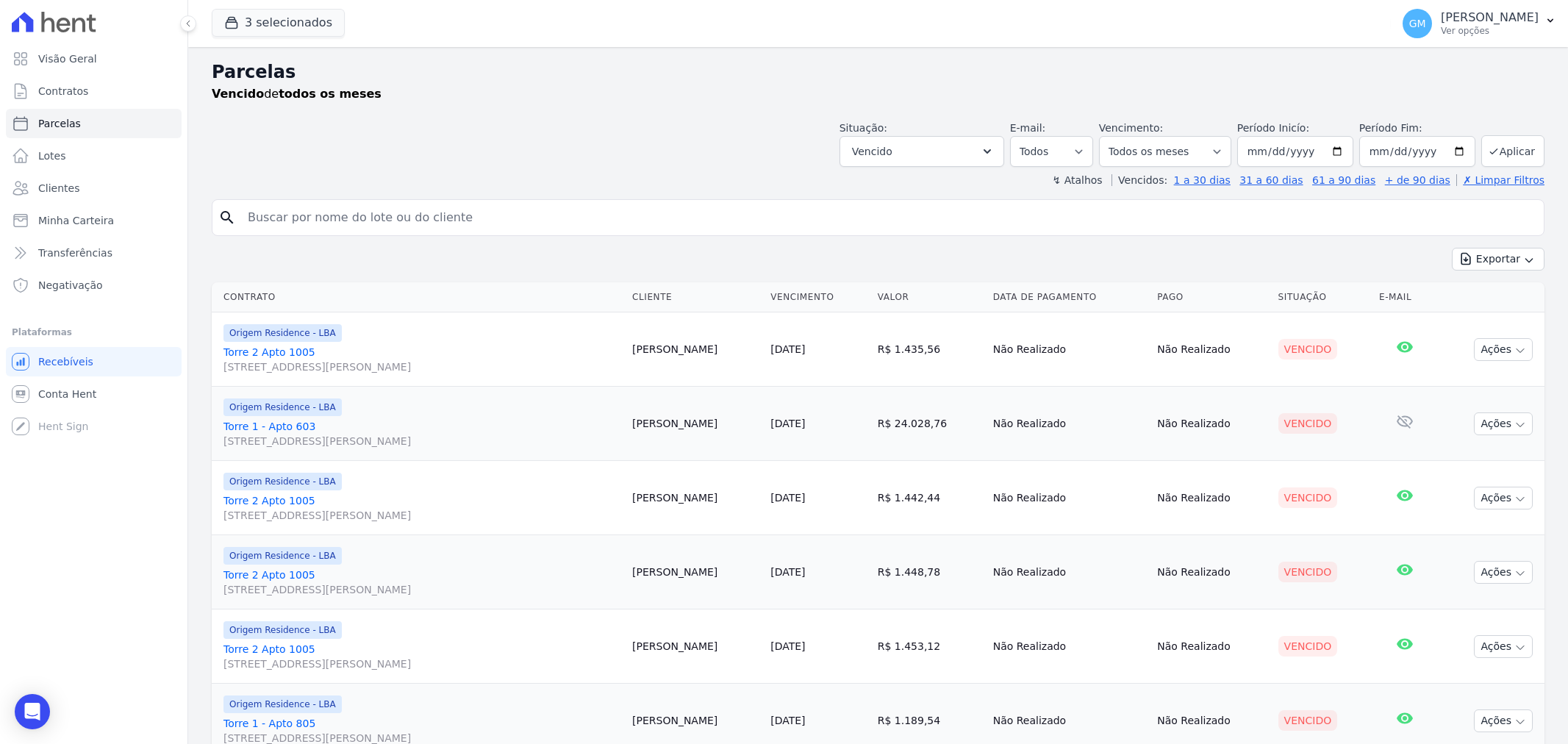
select select
click at [995, 147] on icon "button" at bounding box center [987, 151] width 15 height 15
click at [906, 192] on label "Selecionar todos" at bounding box center [912, 188] width 86 height 12
click at [863, 192] on input "Selecionar todos" at bounding box center [857, 188] width 12 height 12
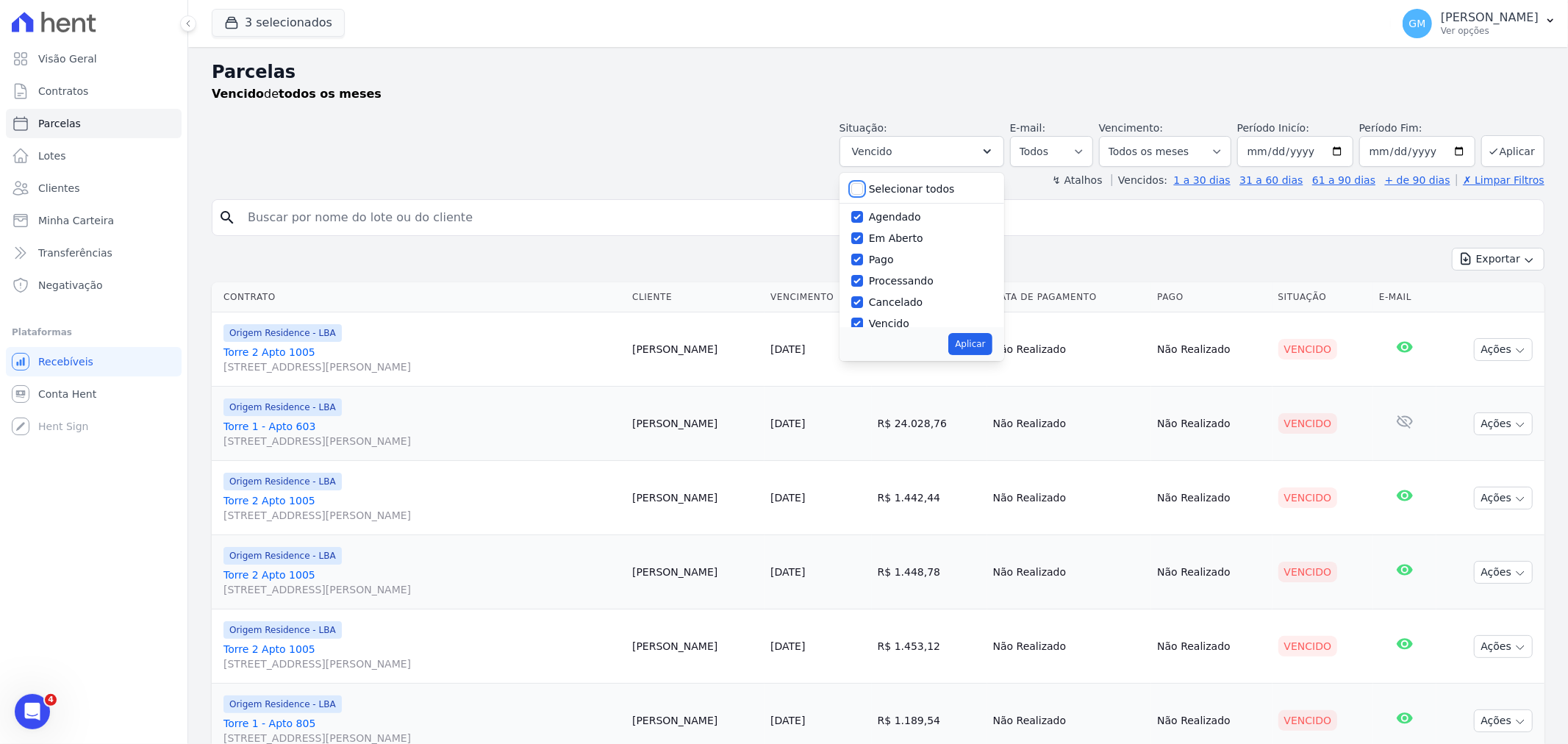
checkbox input "true"
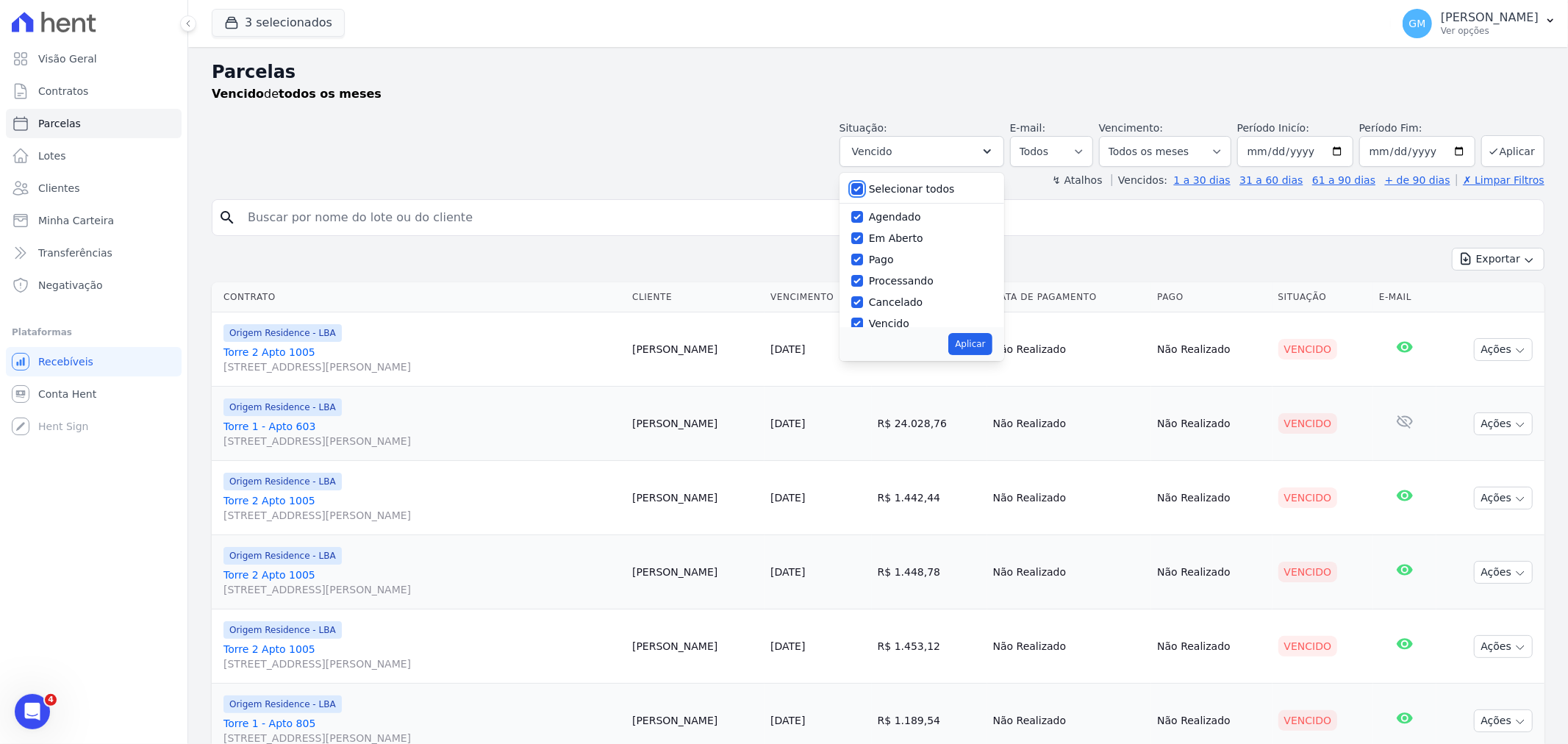
checkbox input "true"
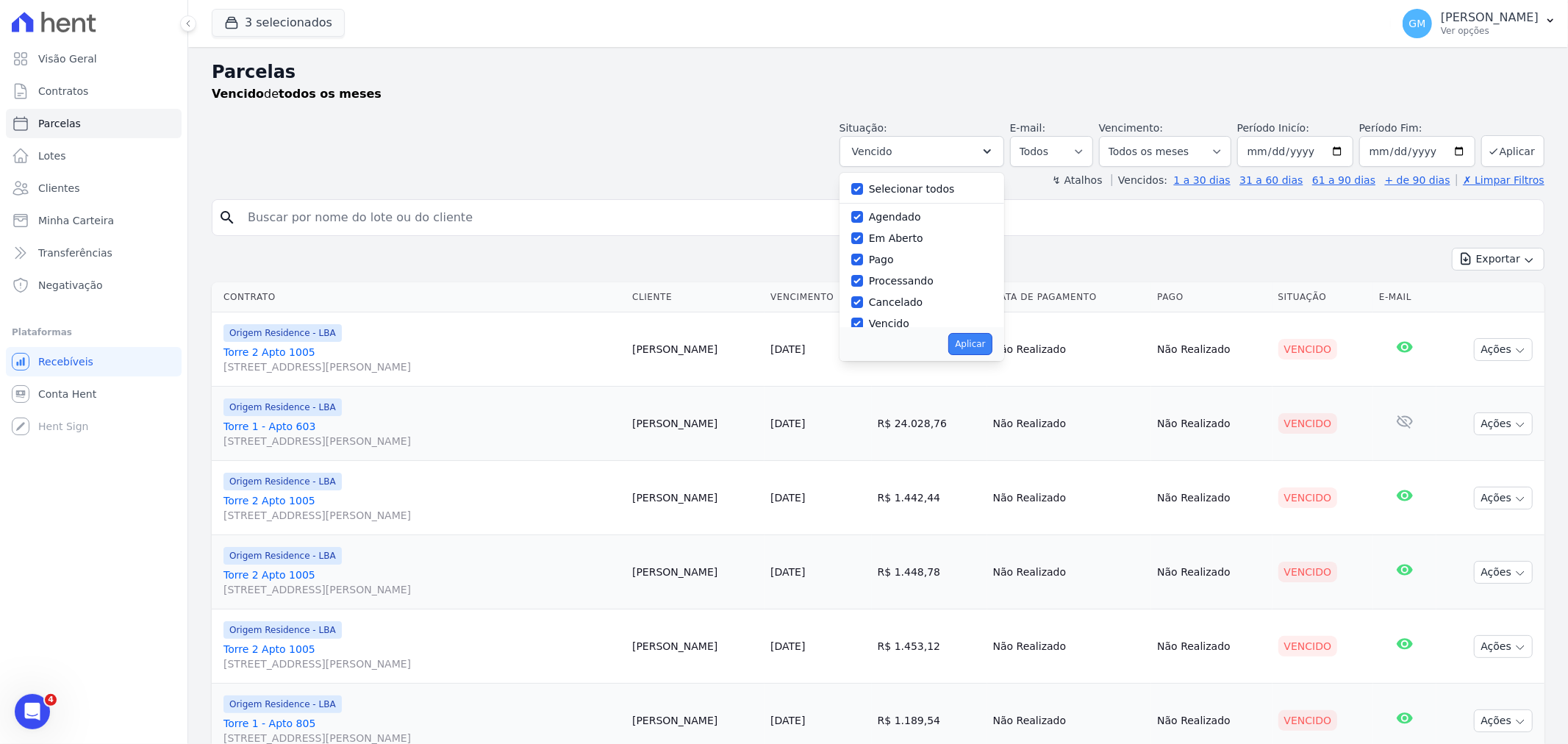
click at [987, 347] on button "Aplicar" at bounding box center [970, 344] width 44 height 22
select select "scheduled"
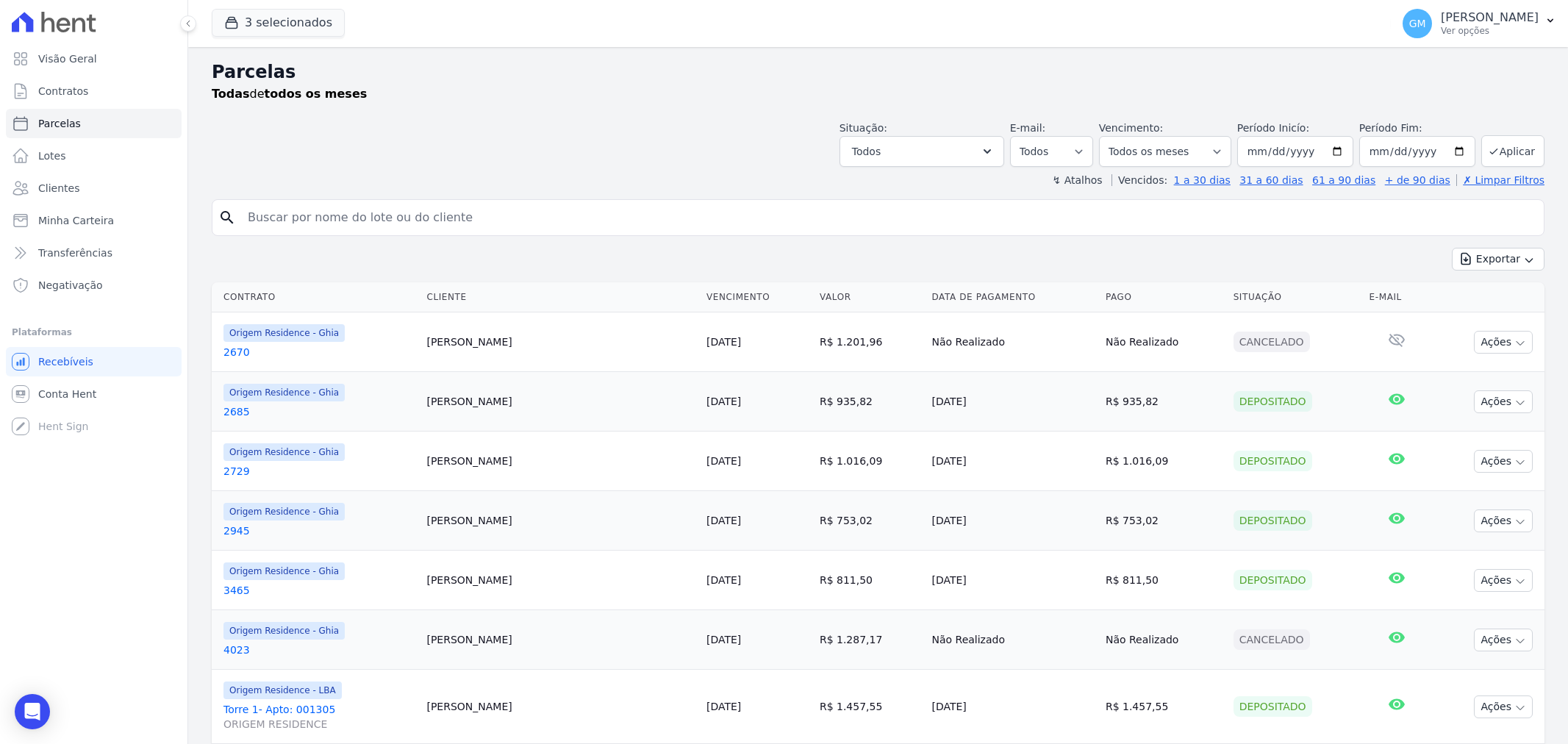
select select
click at [1283, 153] on input "[DATE]" at bounding box center [1295, 151] width 116 height 31
click at [1366, 155] on input "[DATE]" at bounding box center [1418, 151] width 116 height 31
type input "[DATE]"
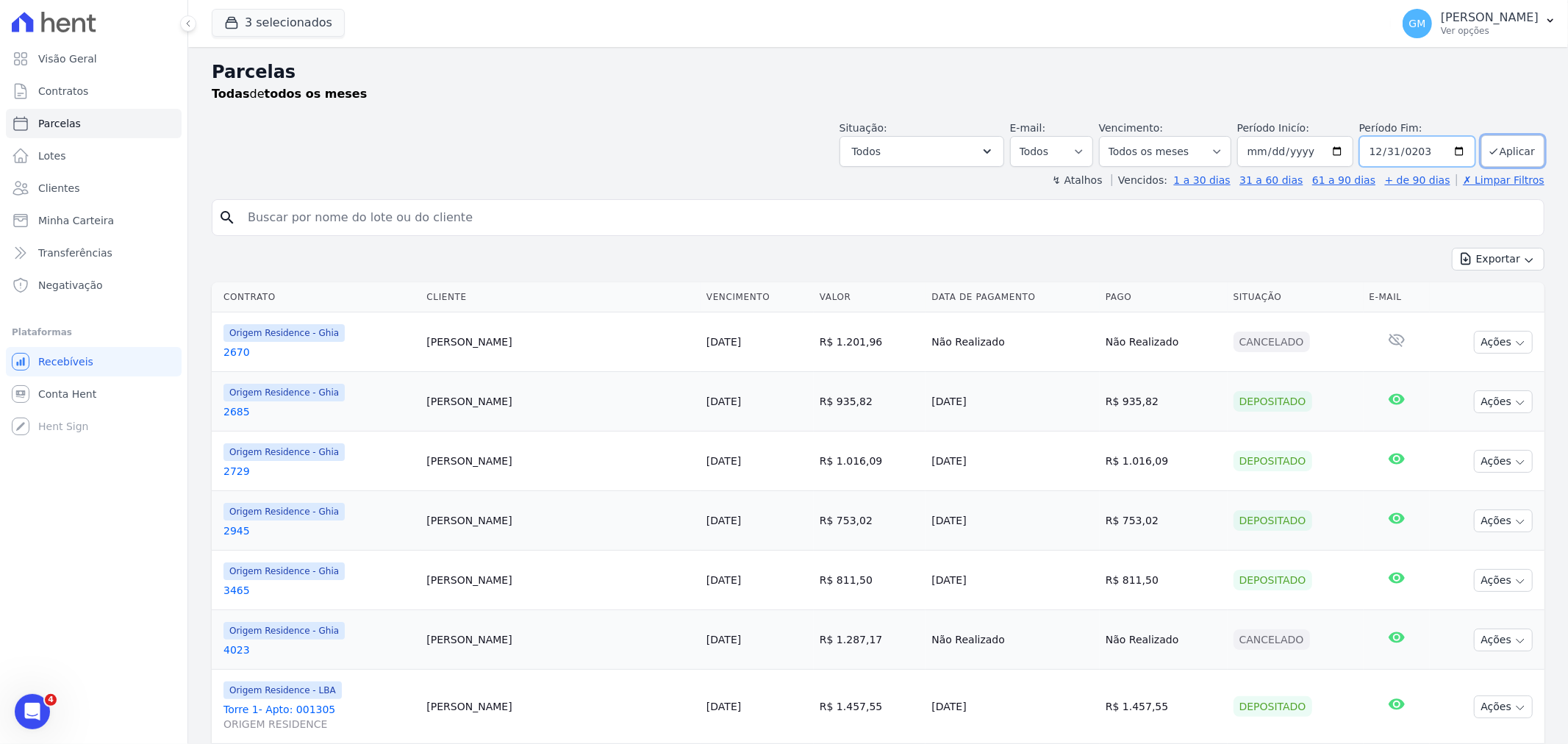
type input "[DATE]"
click at [1513, 157] on button "Aplicar" at bounding box center [1513, 151] width 64 height 32
select select
click at [1489, 252] on button "Exportar" at bounding box center [1498, 259] width 93 height 23
click at [1487, 312] on span "Exportar CSV" at bounding box center [1497, 319] width 78 height 15
